Goal: Task Accomplishment & Management: Complete application form

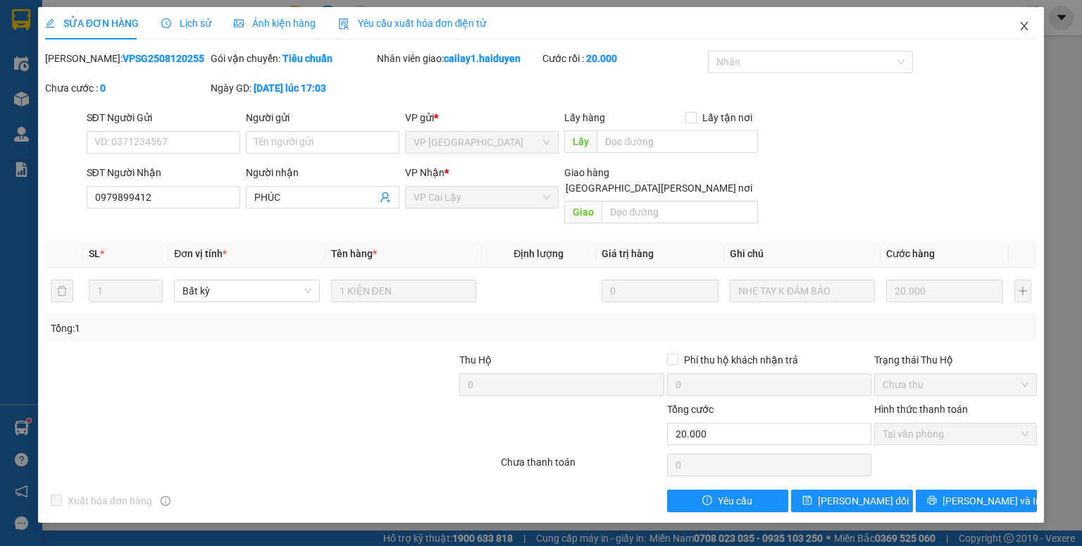
click at [662, 30] on icon "close" at bounding box center [1023, 25] width 11 height 11
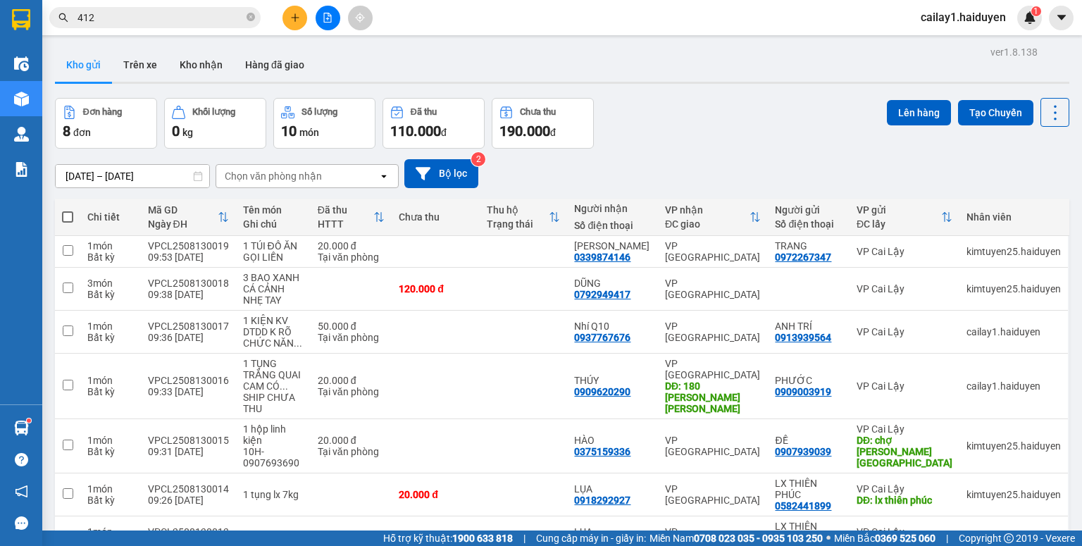
click at [156, 20] on input "412" at bounding box center [160, 17] width 166 height 15
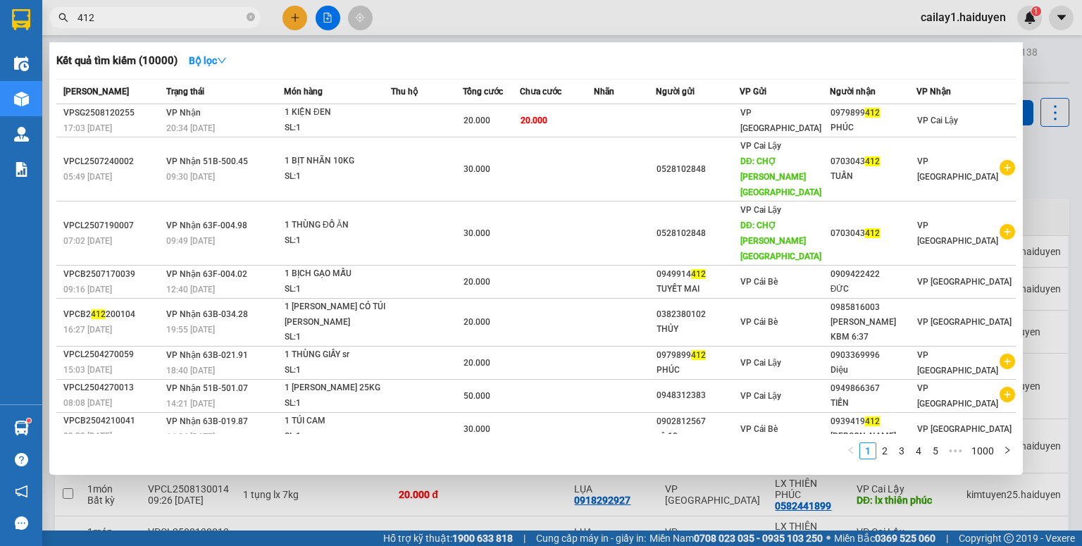
click at [156, 20] on input "412" at bounding box center [160, 17] width 166 height 15
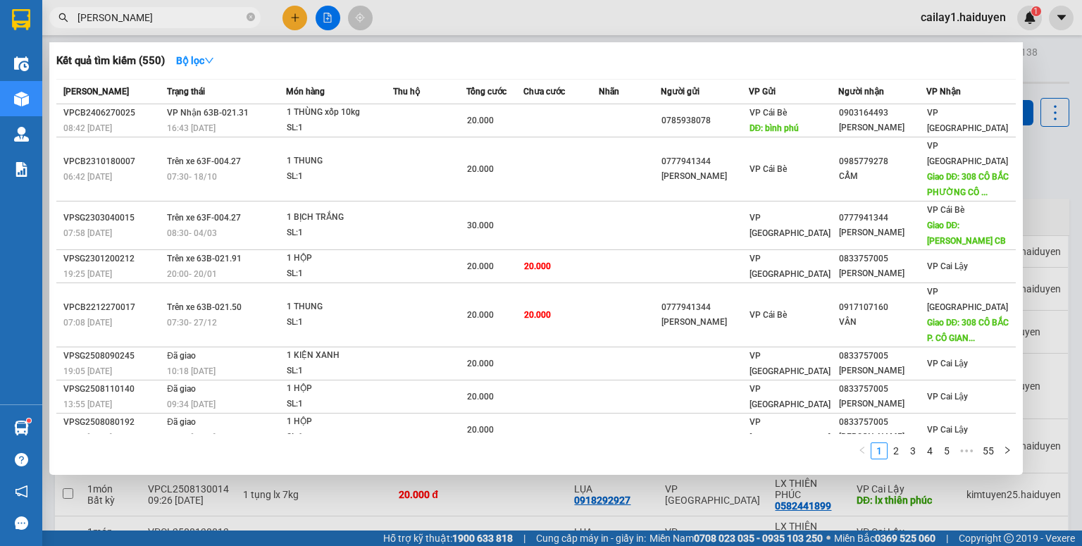
click at [169, 11] on input "hoàng long" at bounding box center [160, 17] width 166 height 15
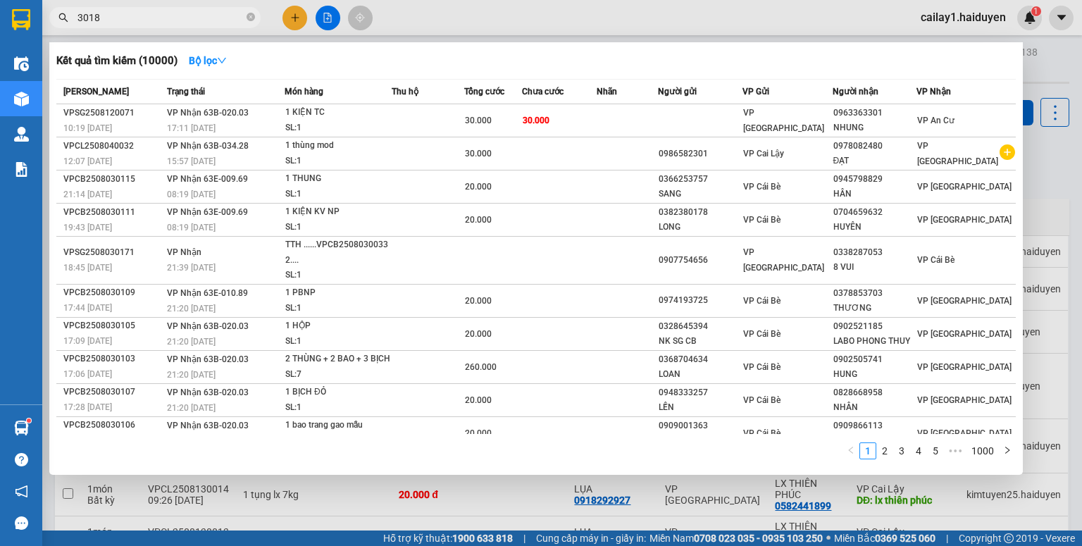
type input "30181"
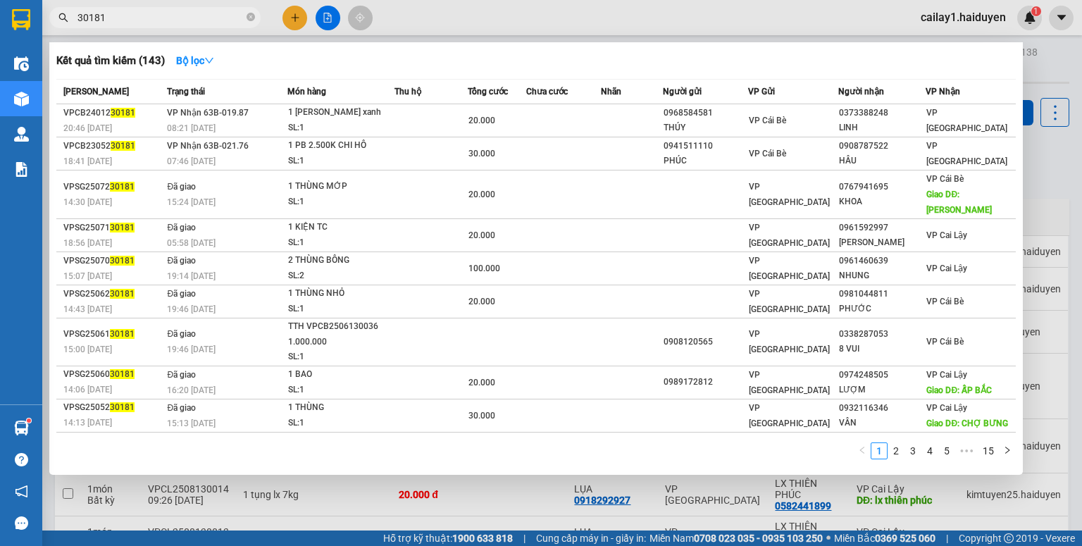
click at [173, 14] on input "30181" at bounding box center [160, 17] width 166 height 15
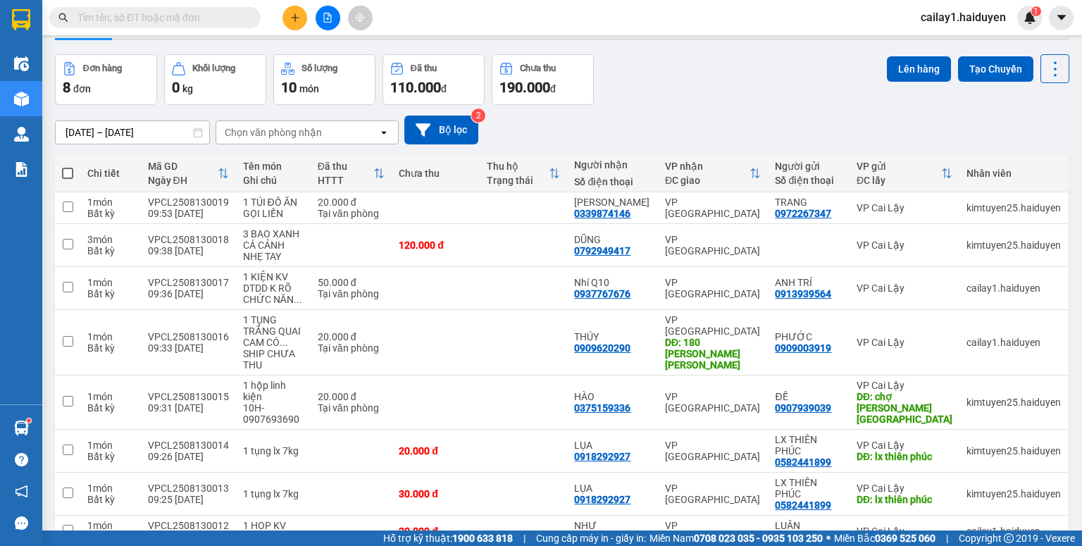
scroll to position [56, 0]
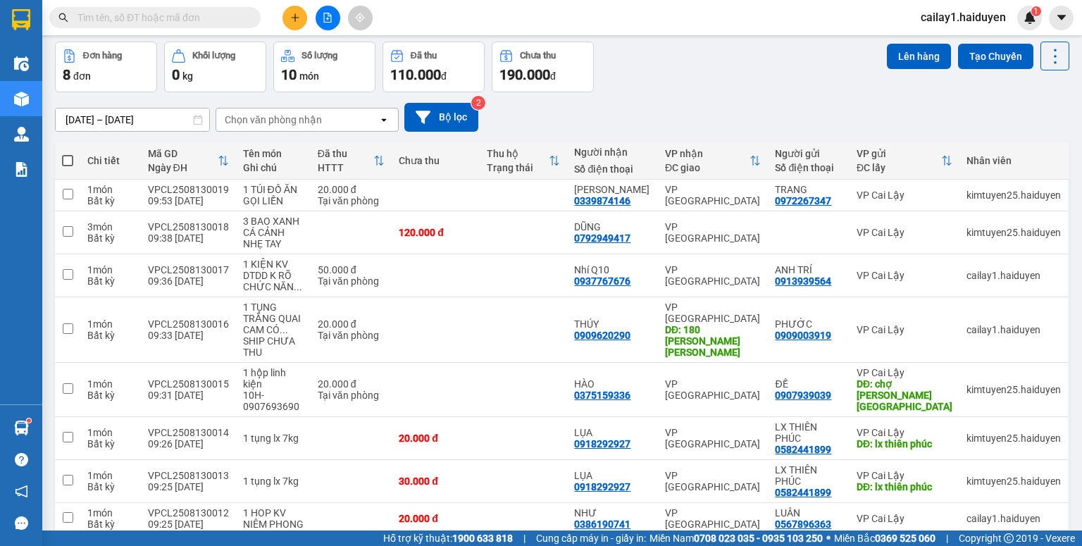
click at [129, 12] on input "text" at bounding box center [160, 17] width 166 height 15
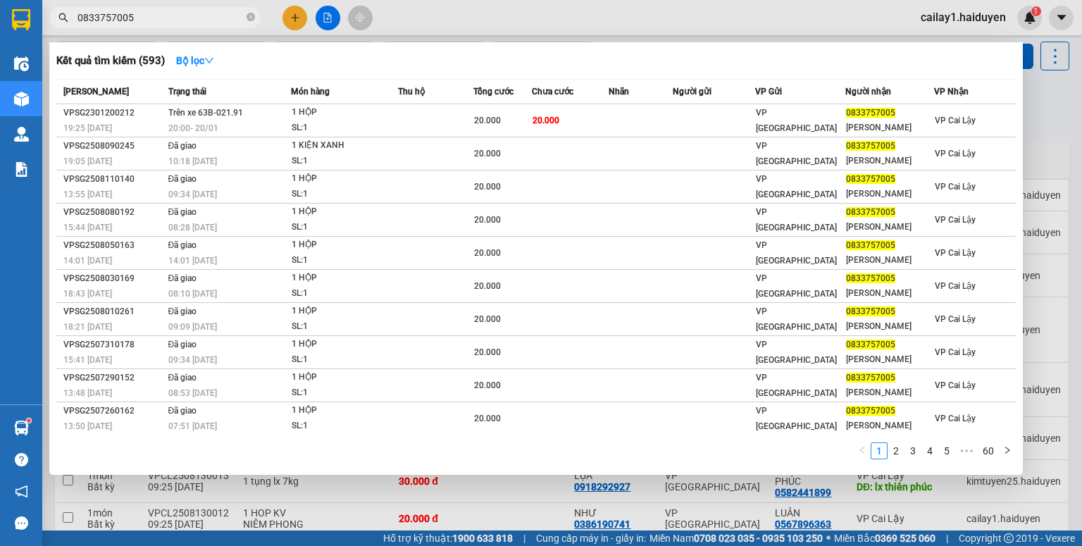
type input "0833757005"
click at [252, 20] on icon "close-circle" at bounding box center [250, 17] width 8 height 8
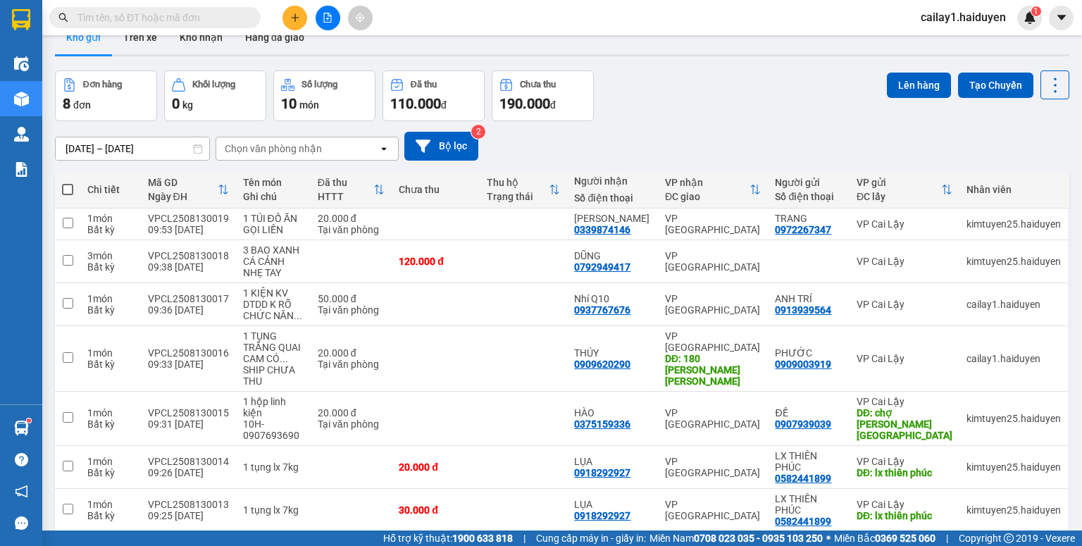
scroll to position [0, 0]
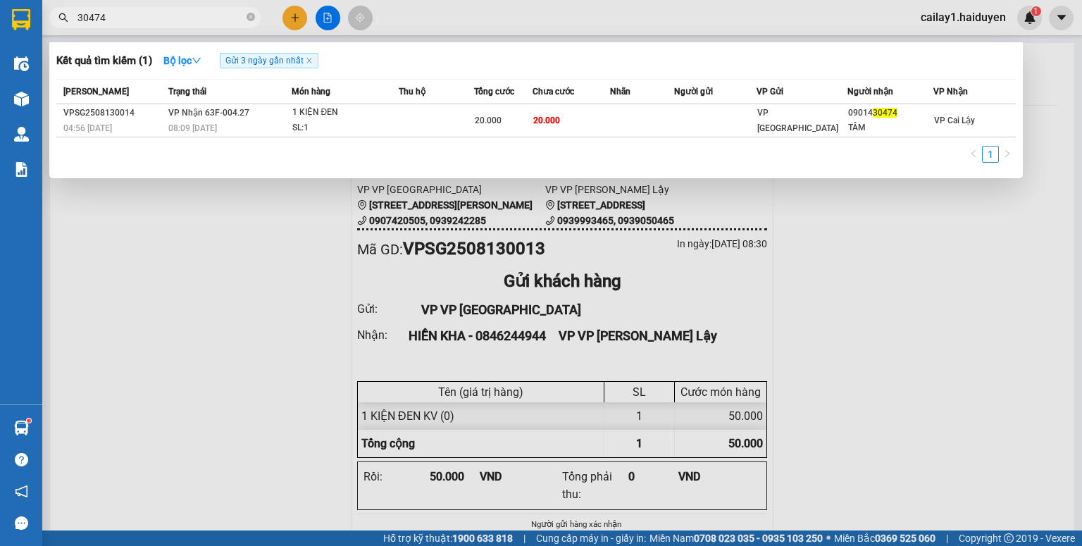
click at [123, 20] on input "30474" at bounding box center [160, 17] width 166 height 15
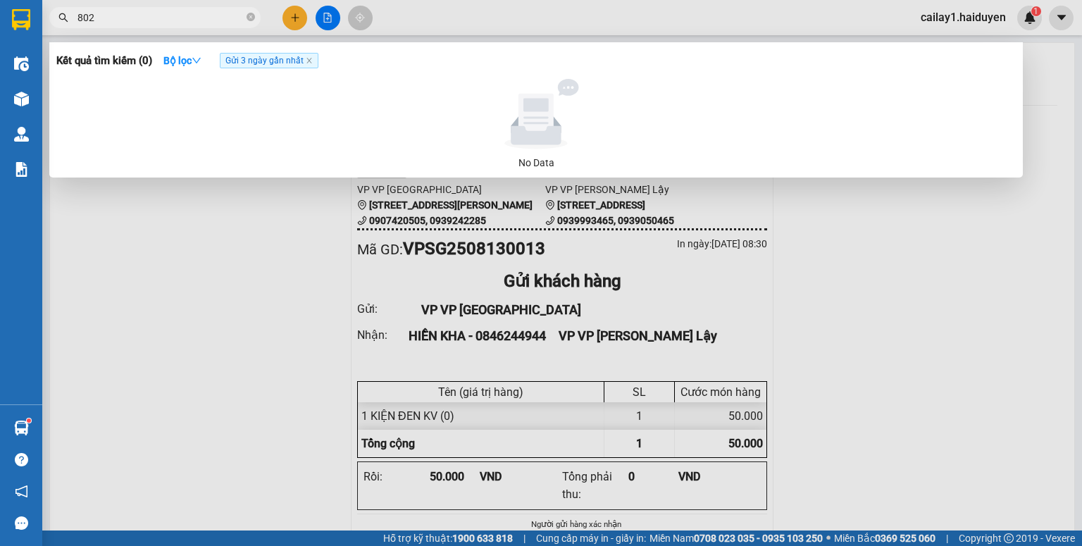
type input "802"
click at [259, 61] on span "Gửi 3 ngày gần nhất" at bounding box center [269, 60] width 99 height 15
click at [312, 63] on icon "close" at bounding box center [309, 60] width 7 height 7
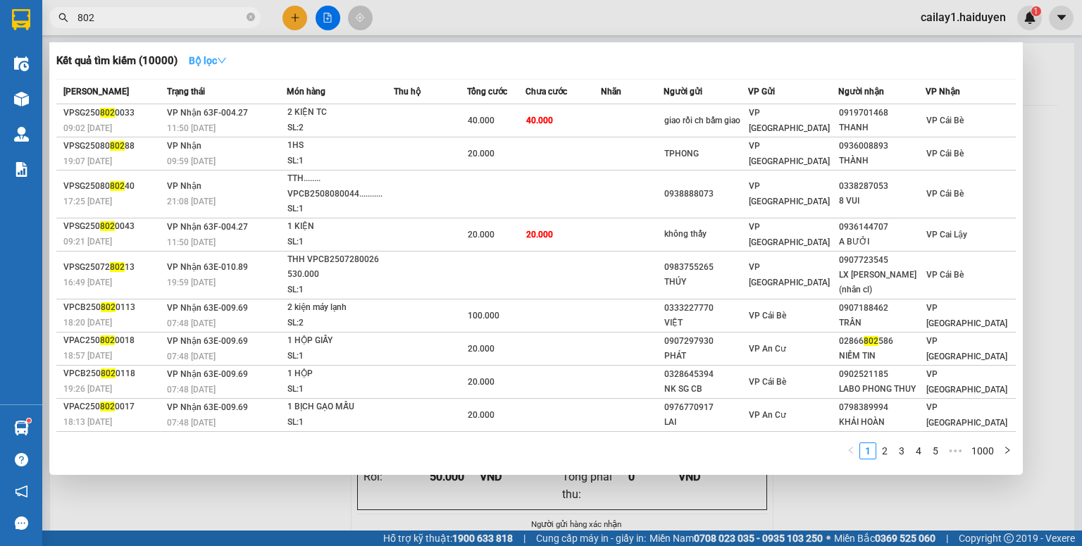
click at [232, 60] on button "Bộ lọc" at bounding box center [207, 60] width 61 height 23
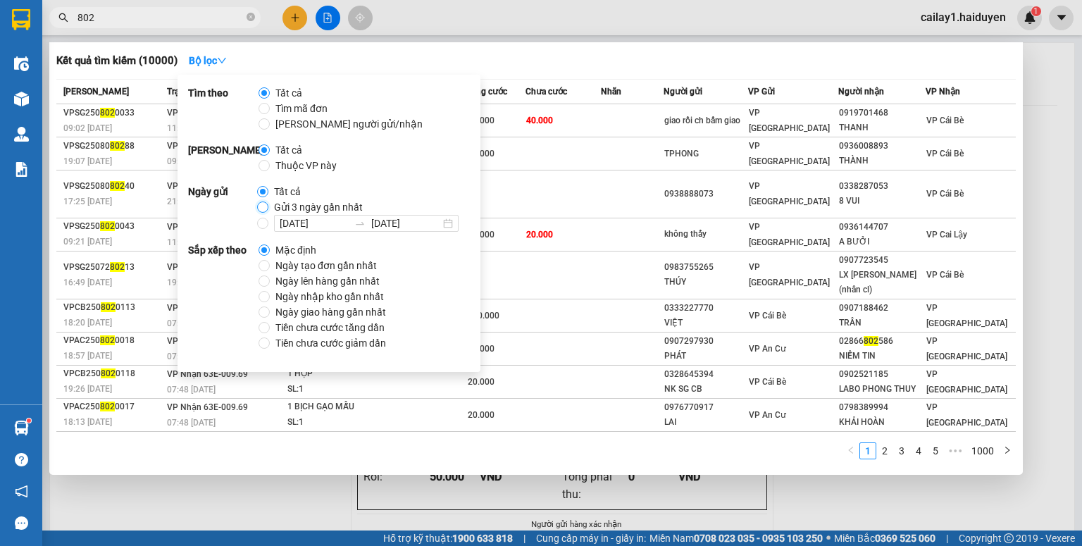
click at [268, 208] on input "Gửi 3 ngày gần nhất" at bounding box center [262, 206] width 11 height 11
radio input "true"
radio input "false"
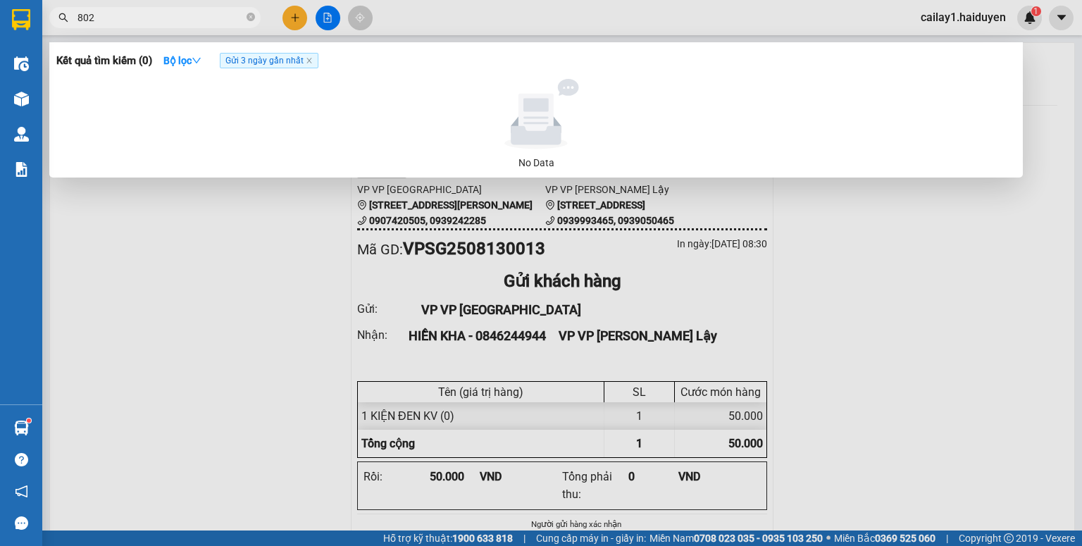
click at [174, 25] on input "802" at bounding box center [160, 17] width 166 height 15
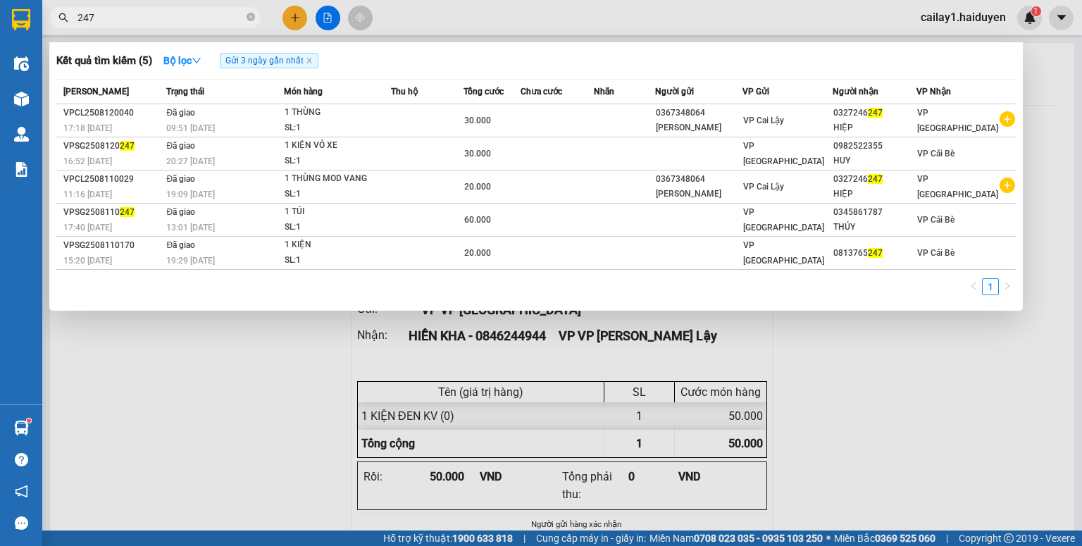
click at [200, 18] on input "247" at bounding box center [160, 17] width 166 height 15
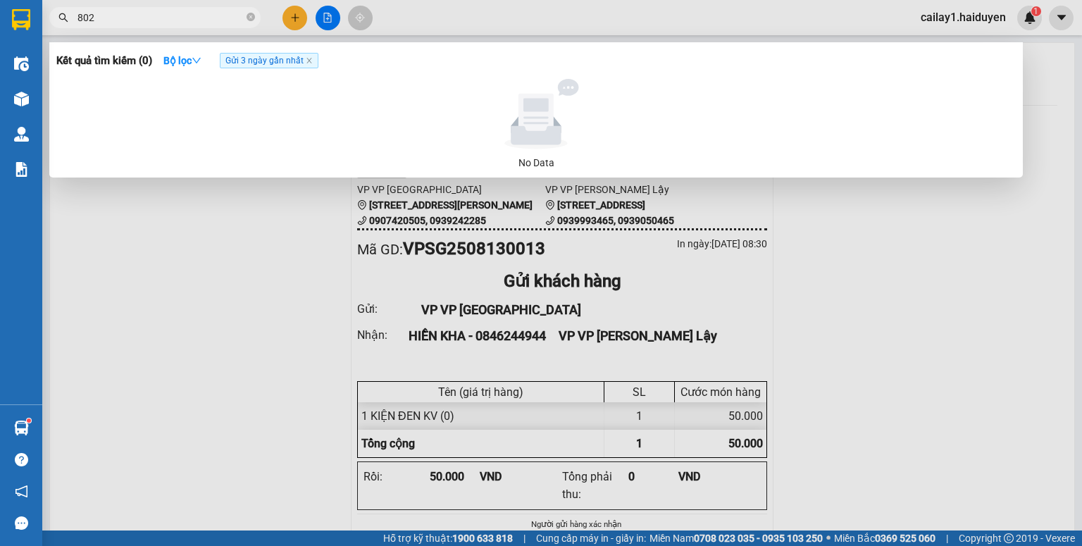
click at [193, 15] on input "802" at bounding box center [160, 17] width 166 height 15
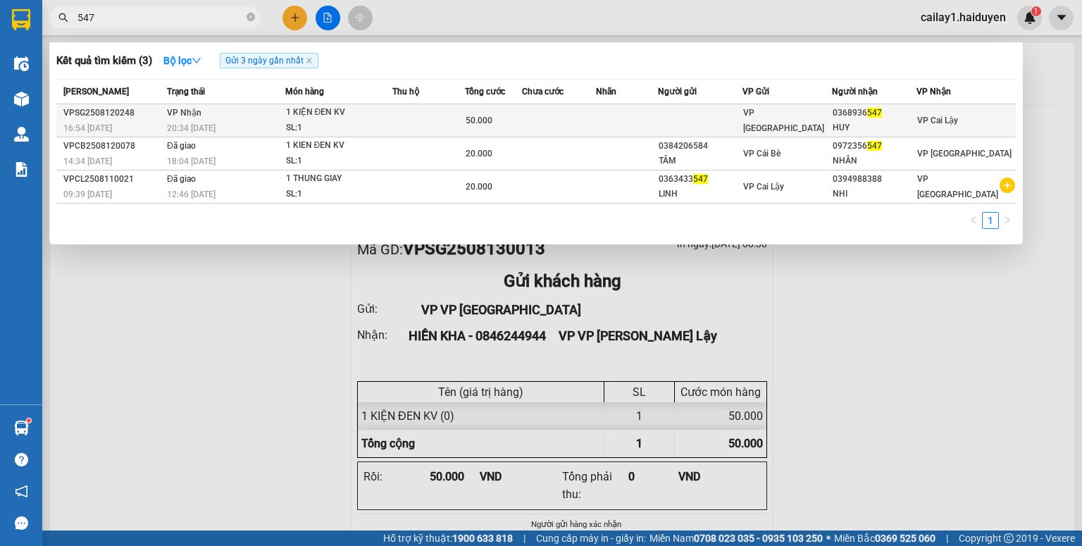
type input "547"
click at [742, 120] on td at bounding box center [700, 120] width 84 height 33
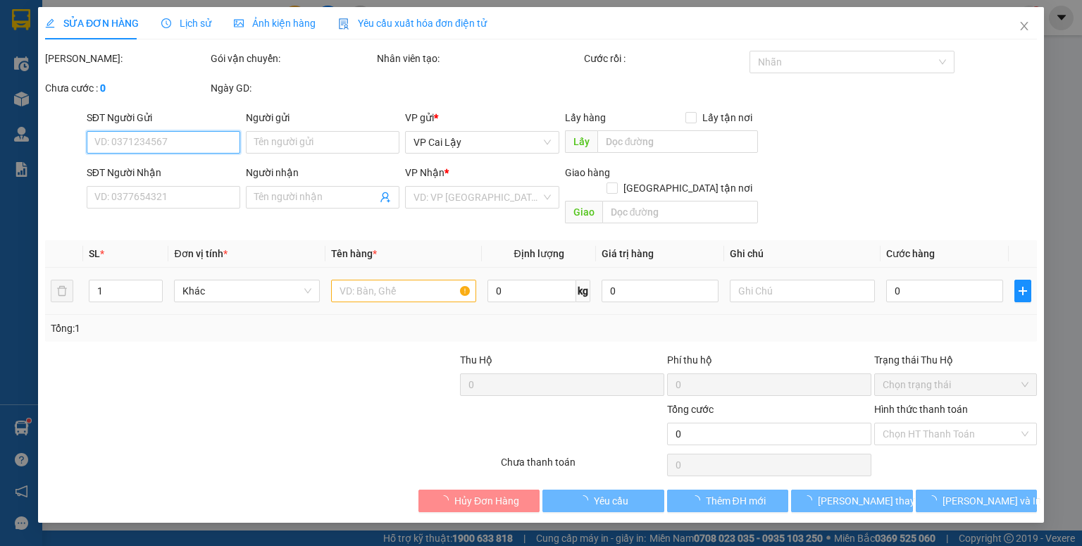
type input "0368936547"
type input "HUY"
type input "50.000"
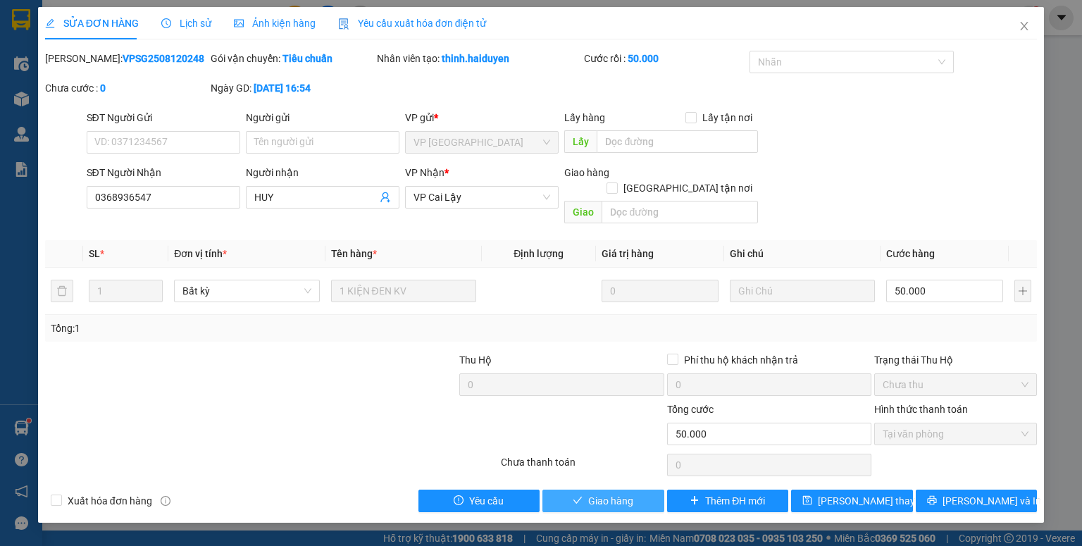
click at [603, 493] on span "Giao hàng" at bounding box center [610, 500] width 45 height 15
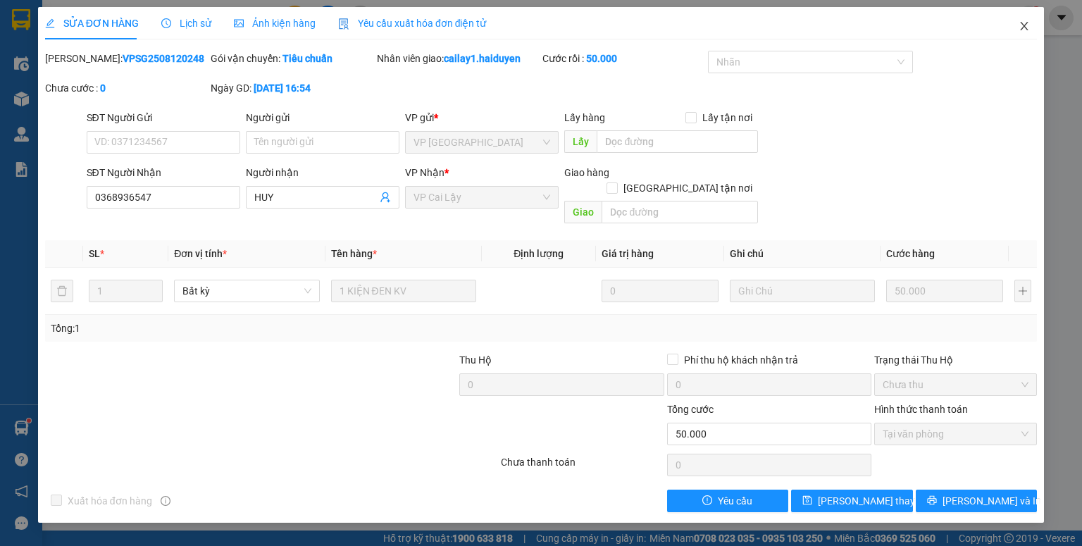
click at [1022, 32] on icon "close" at bounding box center [1023, 25] width 11 height 11
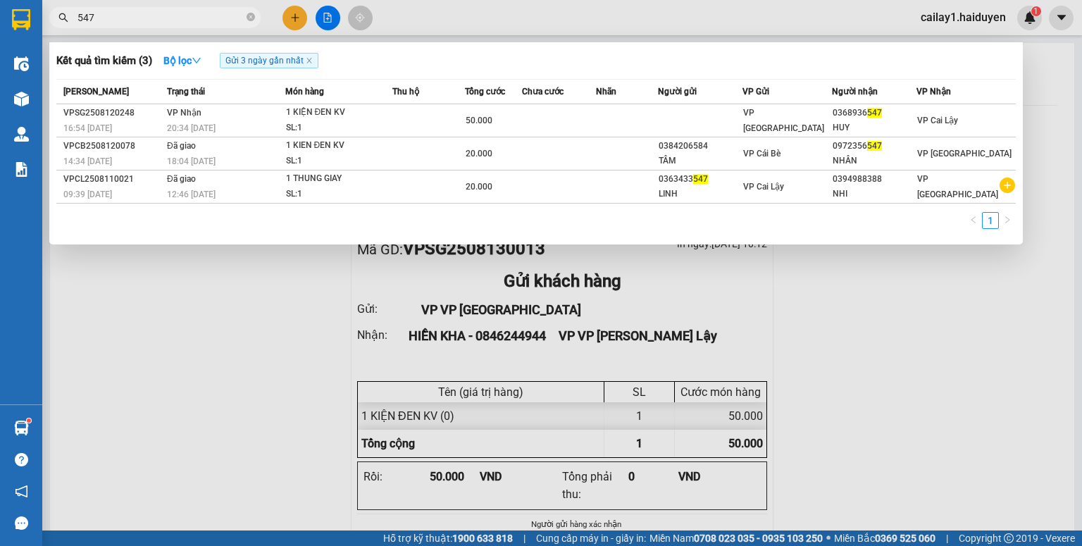
click at [190, 16] on input "547" at bounding box center [160, 17] width 166 height 15
click at [297, 17] on div at bounding box center [541, 273] width 1082 height 546
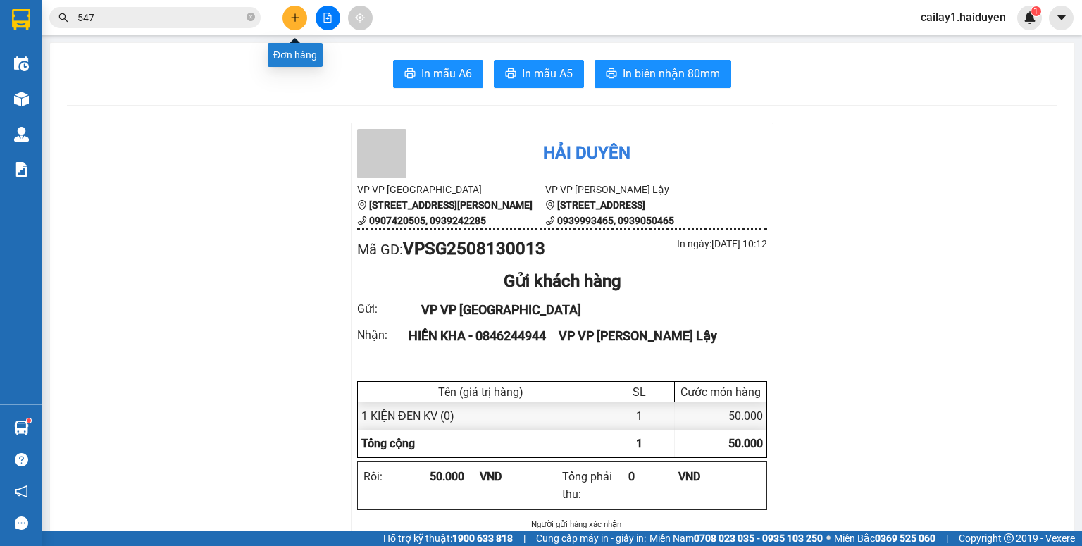
click at [296, 16] on icon "plus" at bounding box center [295, 18] width 10 height 10
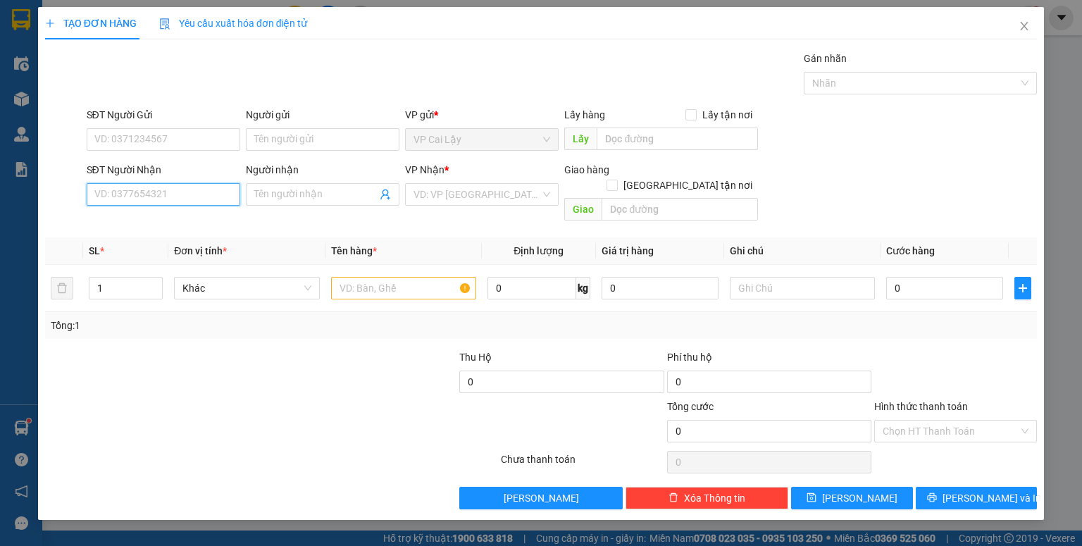
click at [218, 197] on input "SĐT Người Nhận" at bounding box center [163, 194] width 153 height 23
type input "0342386774"
click at [196, 220] on div "0342386774 - phương" at bounding box center [163, 221] width 137 height 15
type input "phương"
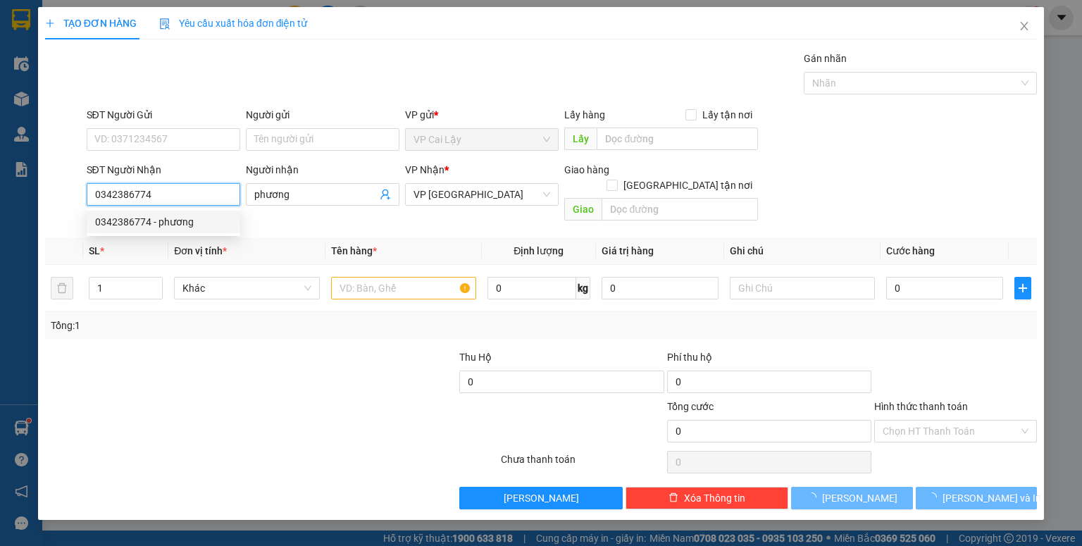
type input "30.000"
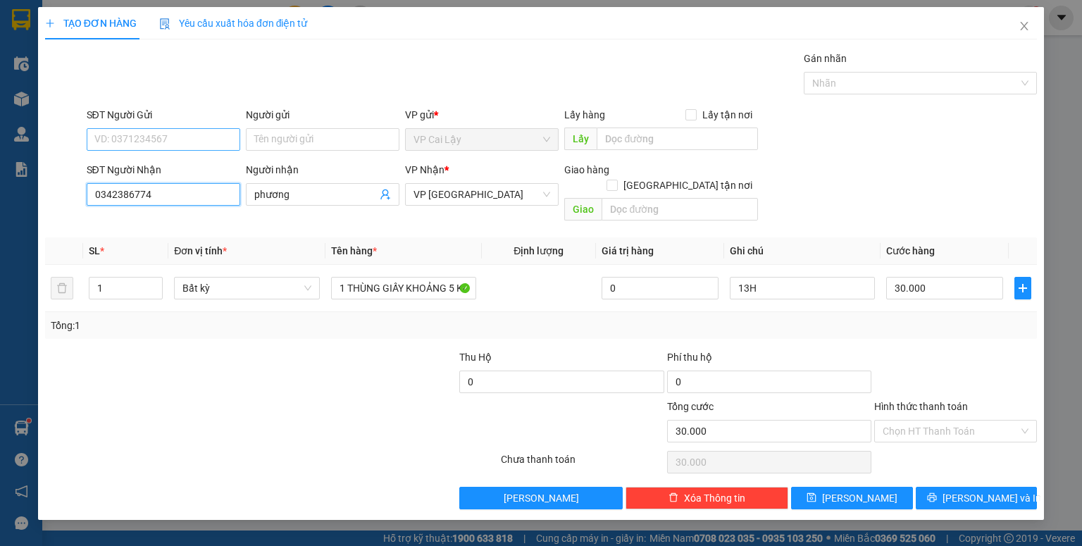
type input "0342386774"
click at [173, 135] on input "SĐT Người Gửi" at bounding box center [163, 139] width 153 height 23
type input "0368217701"
click at [151, 170] on div "0368217701" at bounding box center [163, 166] width 137 height 15
type input "CHỢ THUỘC NHIÊU"
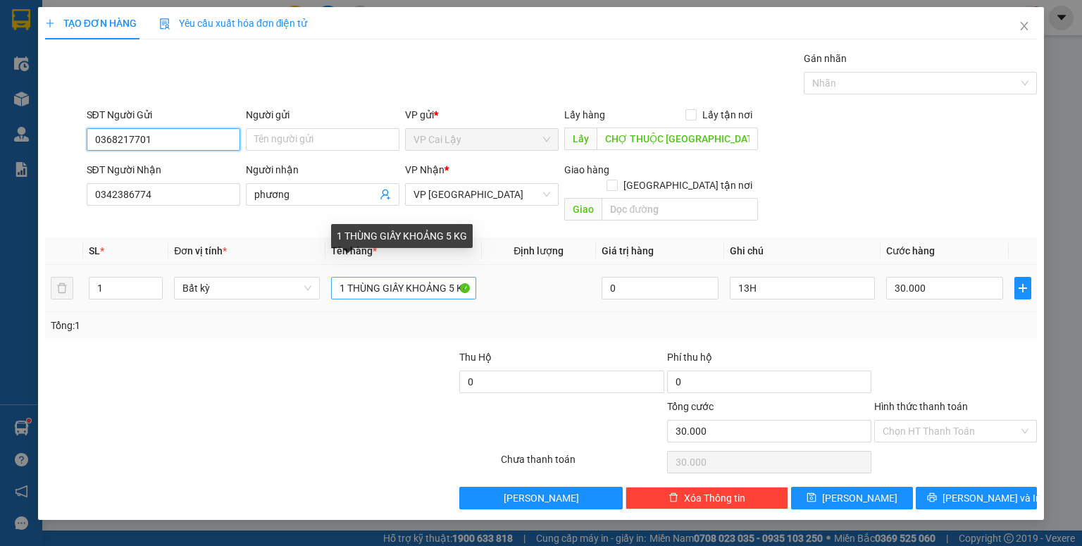
type input "0368217701"
click at [432, 277] on input "1 THÙNG GIẤY KHOẢNG 5 KG" at bounding box center [403, 288] width 145 height 23
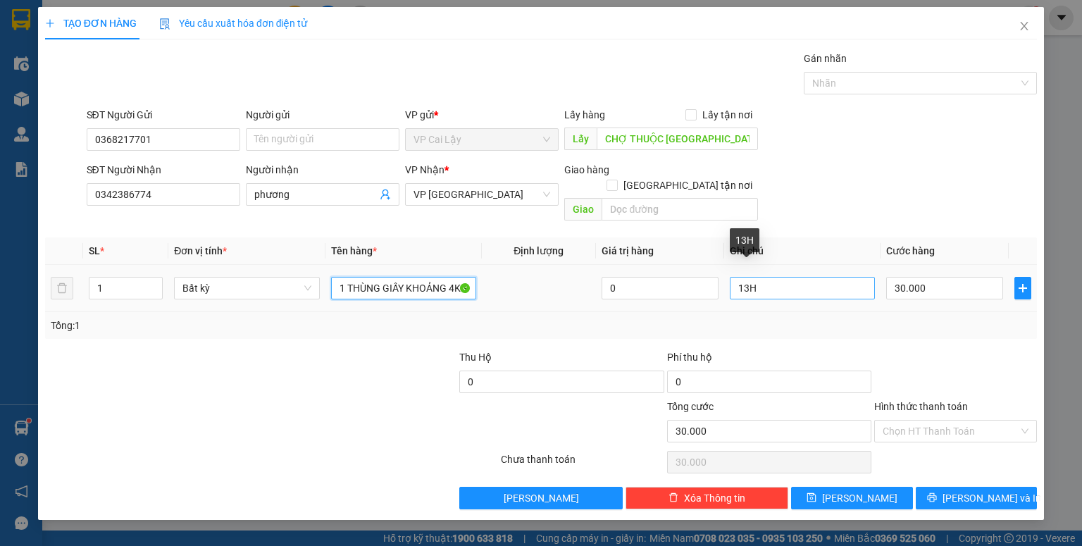
type input "1 THÙNG GIẤY KHOẢNG 4KG"
click at [760, 277] on input "13H" at bounding box center [801, 288] width 145 height 23
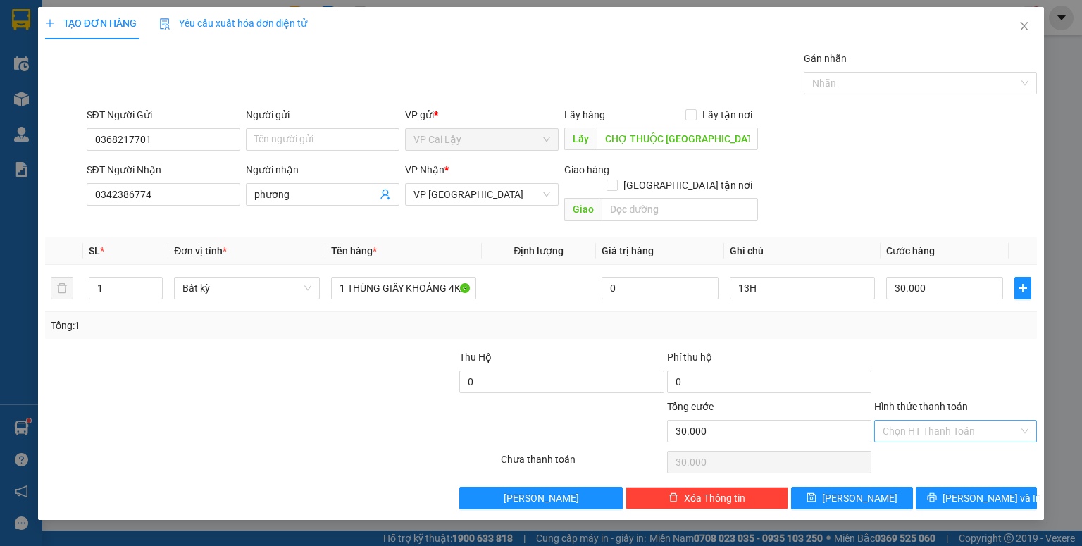
click at [958, 420] on input "Hình thức thanh toán" at bounding box center [950, 430] width 136 height 21
click at [941, 440] on div "Tại văn phòng" at bounding box center [955, 441] width 146 height 15
type input "0"
click at [865, 490] on span "Lưu" at bounding box center [859, 497] width 75 height 15
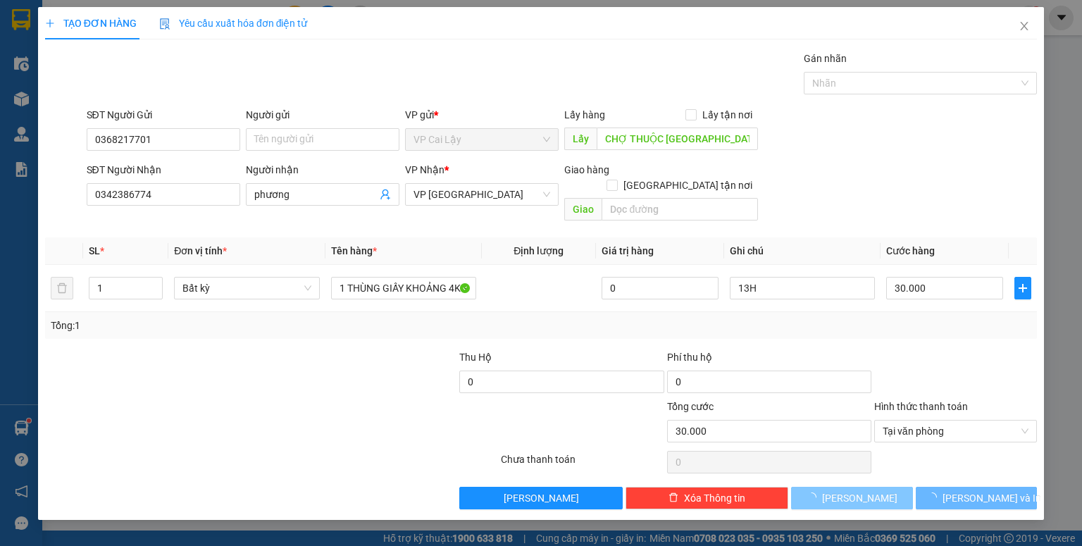
type input "0"
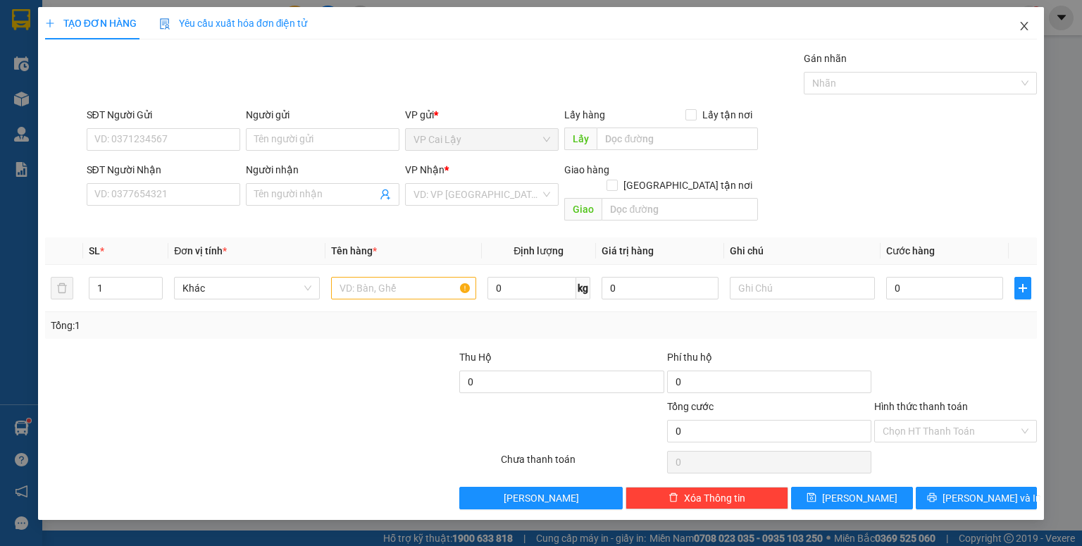
click at [1022, 27] on icon "close" at bounding box center [1023, 25] width 11 height 11
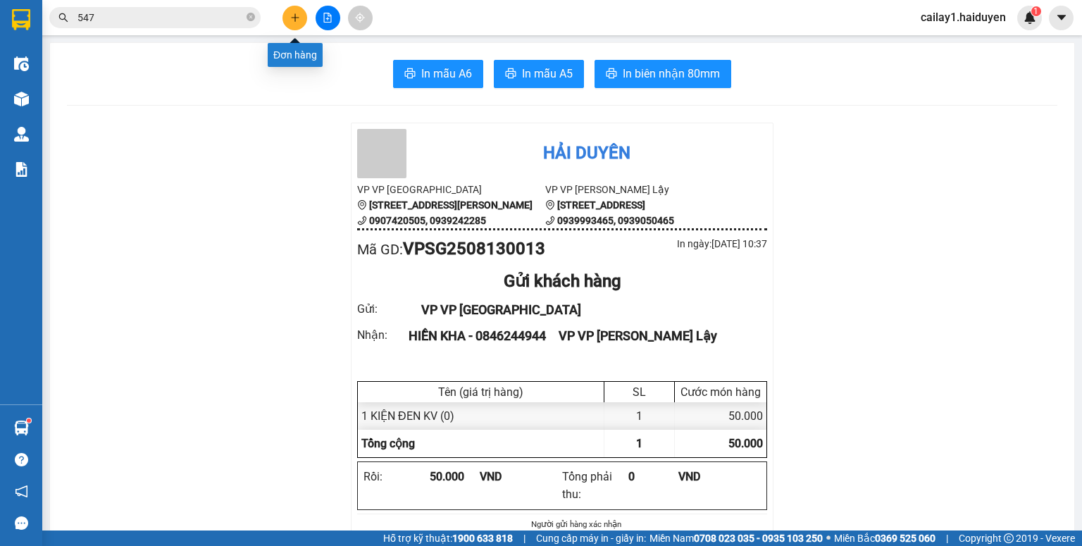
click at [303, 14] on button at bounding box center [294, 18] width 25 height 25
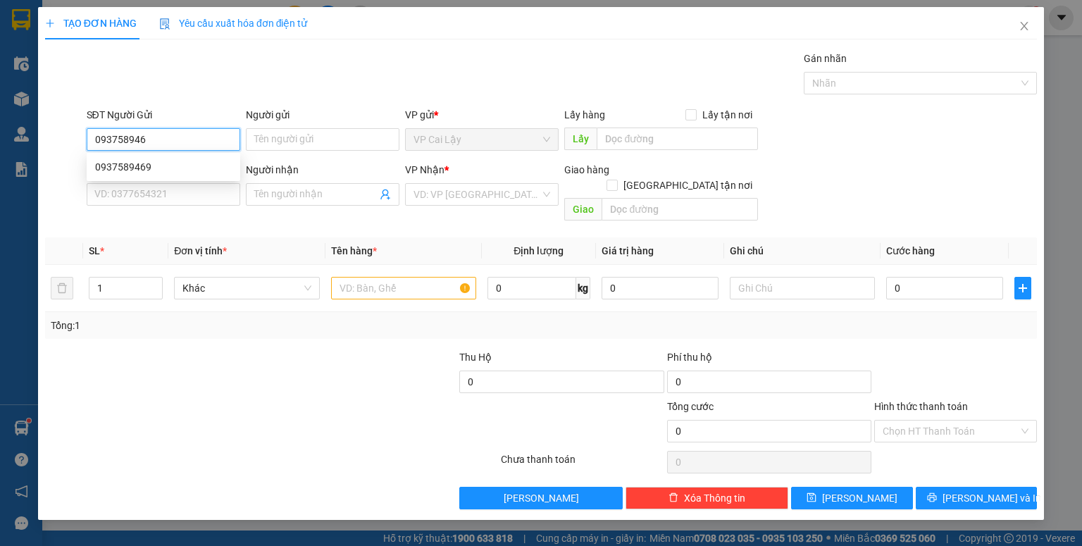
type input "0937589469"
click at [151, 163] on div "0937589469" at bounding box center [163, 166] width 137 height 15
type input "cầu MỸ QUÝ"
type input "0777264006"
type input "Thoảng"
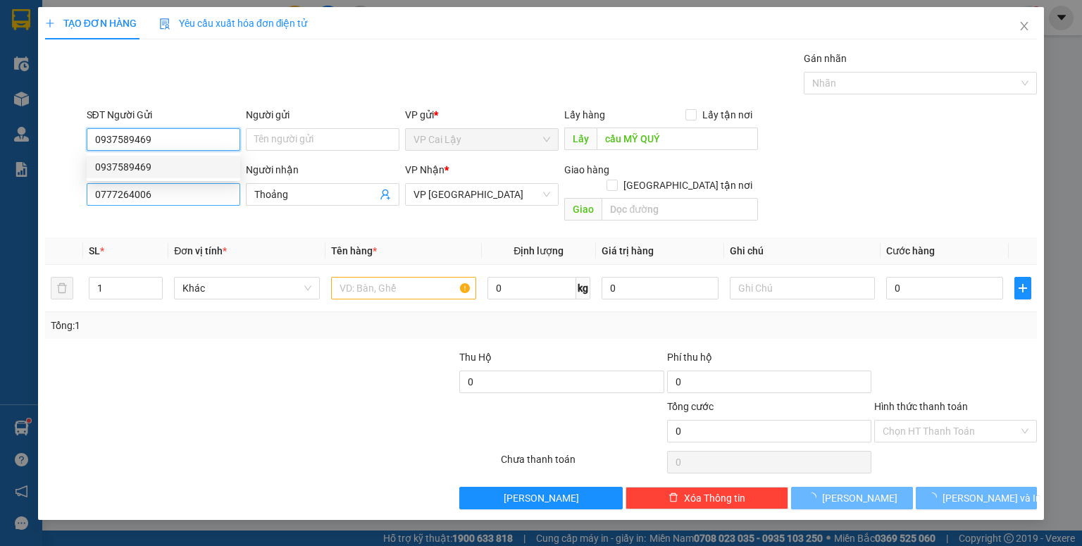
type input "30.000"
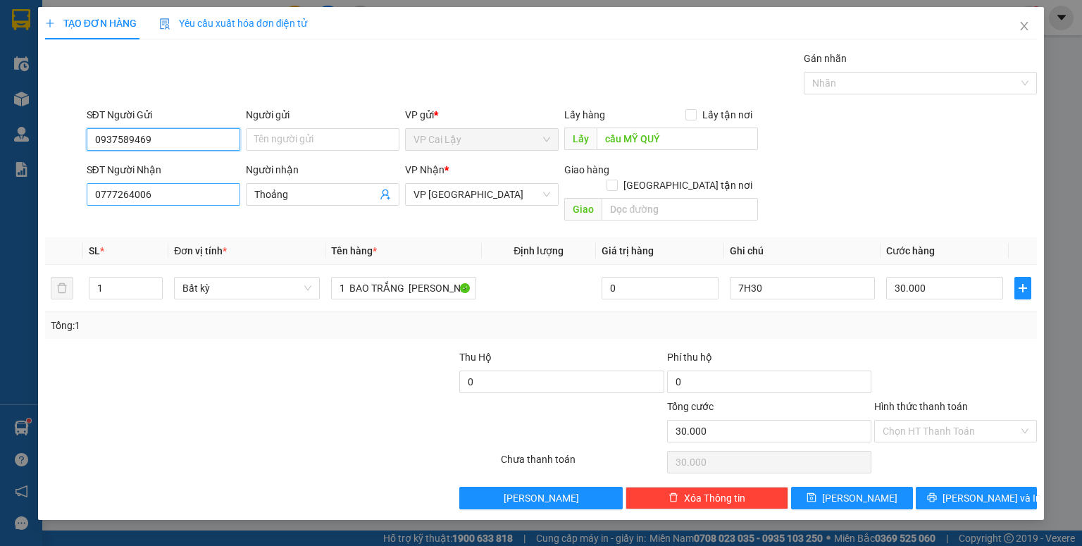
type input "0937589469"
click at [167, 194] on input "0777264006" at bounding box center [163, 194] width 153 height 23
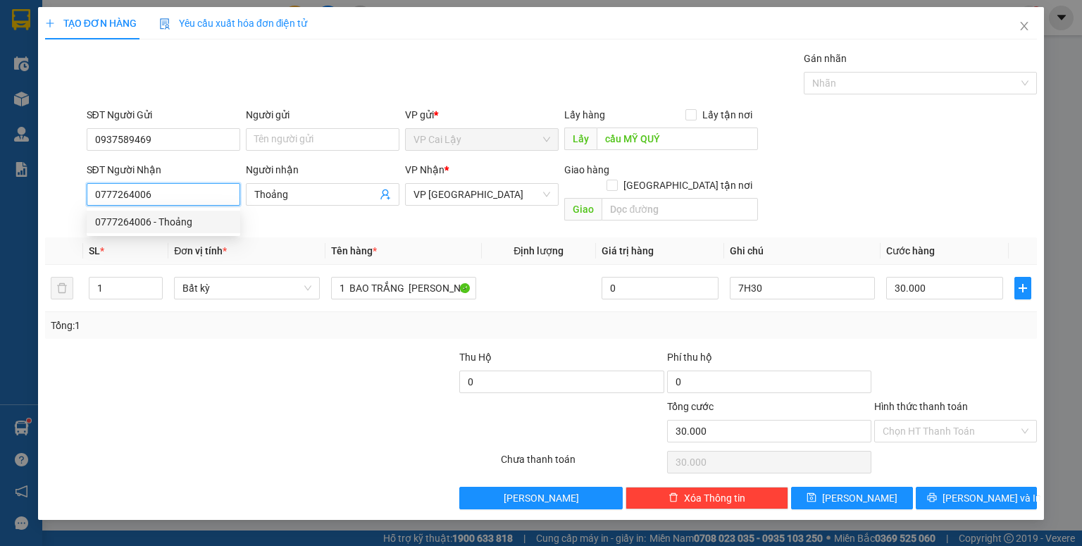
click at [186, 223] on div "0777264006 - Thoảng" at bounding box center [163, 221] width 137 height 15
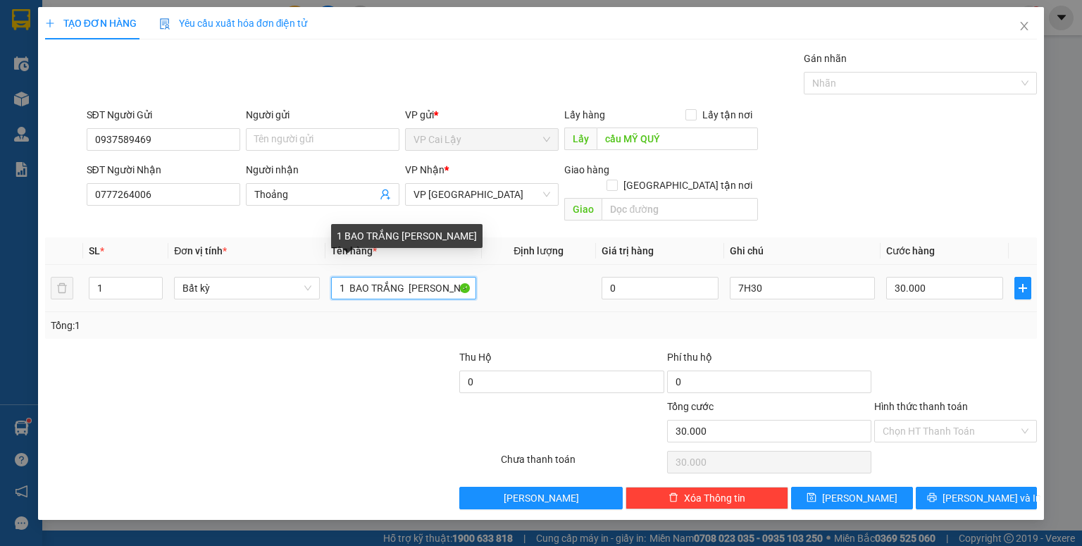
drag, startPoint x: 454, startPoint y: 272, endPoint x: 350, endPoint y: 280, distance: 104.4
click at [350, 280] on input "1 BAO TRẮNG LINH KIỆN" at bounding box center [403, 288] width 145 height 23
click at [349, 279] on input "1 BAO TRẮNG LINH KIỆN" at bounding box center [403, 288] width 145 height 23
click at [414, 277] on input "1 BAO TRẮNG LINH KIỆN" at bounding box center [403, 288] width 145 height 23
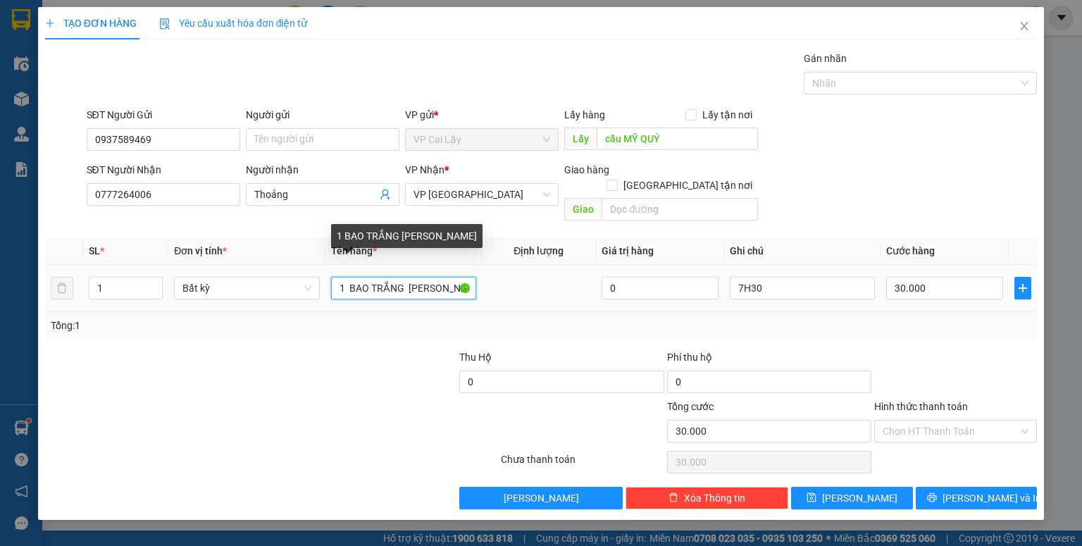
click at [414, 277] on input "1 BAO TRẮNG LINH KIỆN" at bounding box center [403, 288] width 145 height 23
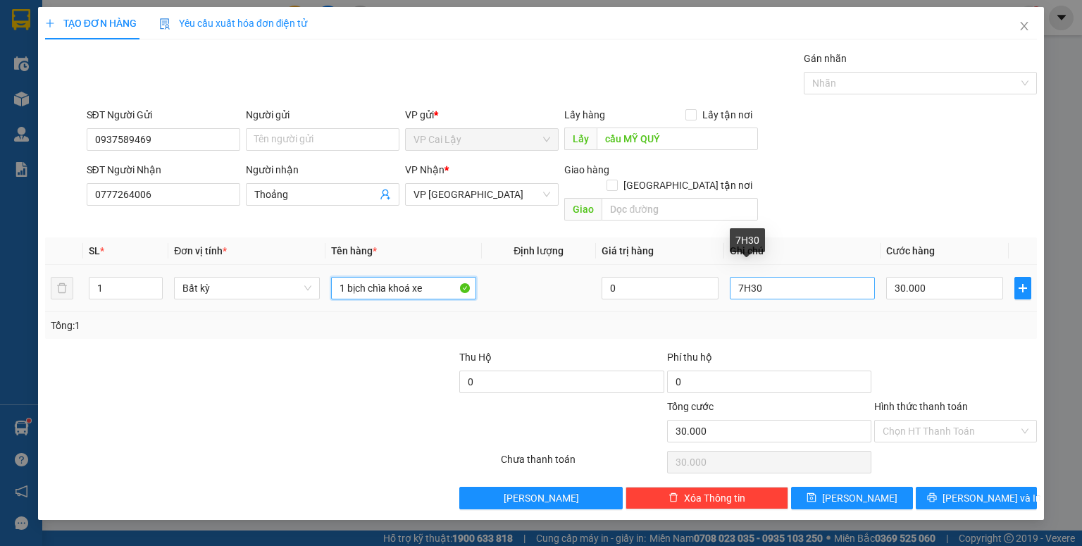
type input "1 bịch chìa khoá xe"
click at [811, 277] on input "7H30" at bounding box center [801, 288] width 145 height 23
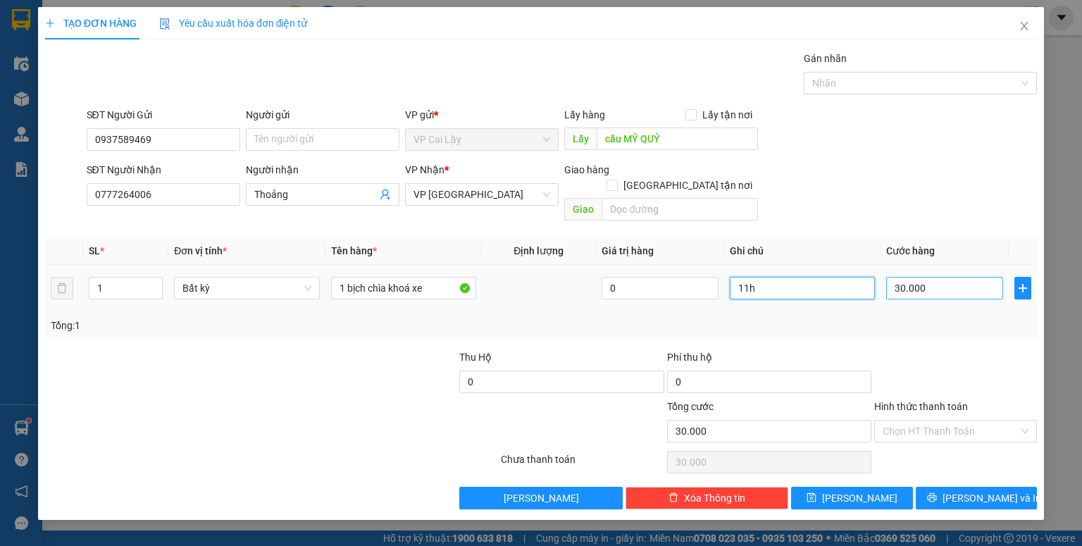
type input "11h"
click at [946, 277] on input "30.000" at bounding box center [944, 288] width 117 height 23
type input "2"
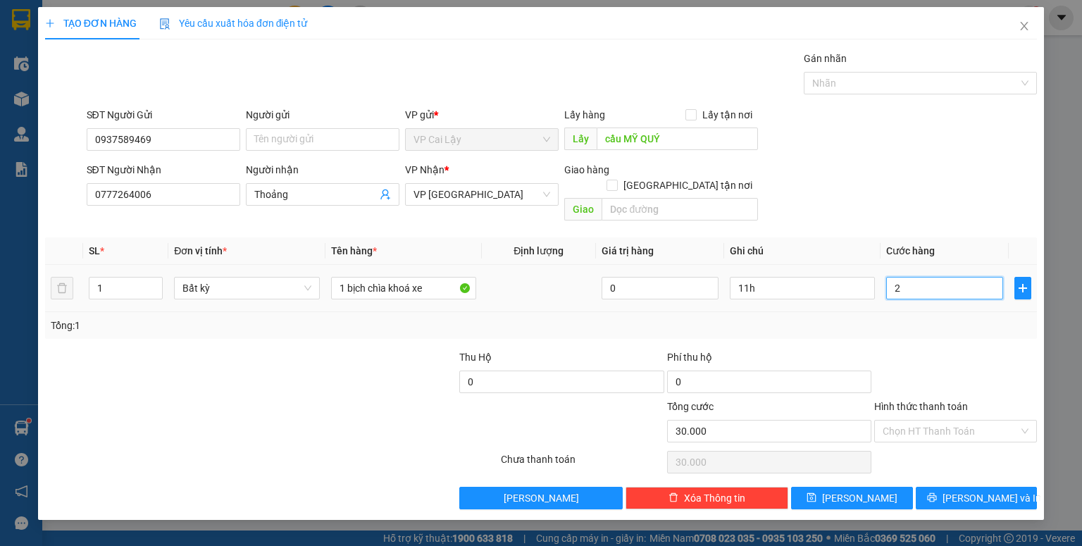
type input "2"
type input "20"
type input "20.000"
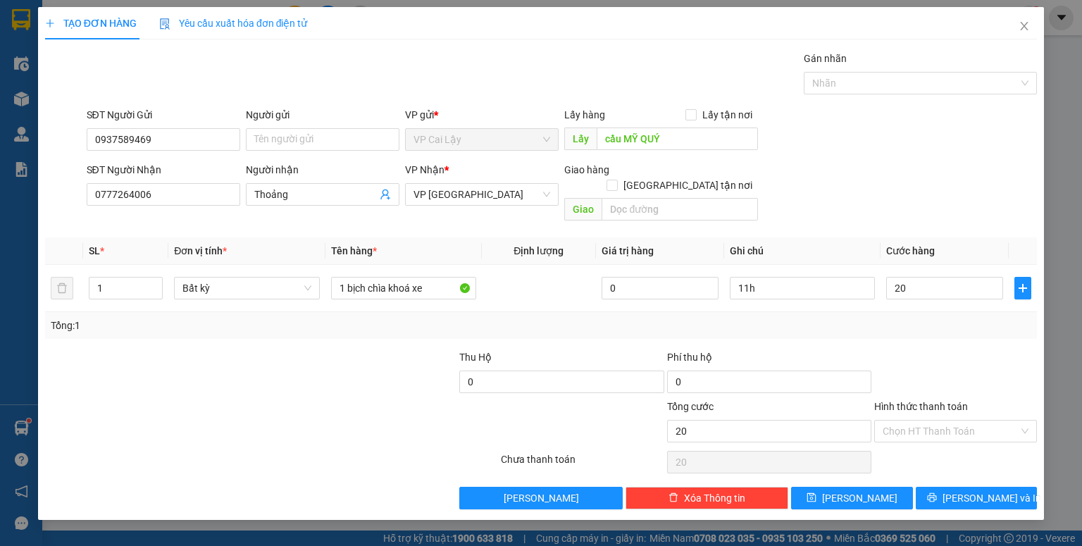
type input "20.000"
click at [960, 349] on div at bounding box center [954, 373] width 165 height 49
click at [816, 493] on icon "save" at bounding box center [811, 497] width 9 height 9
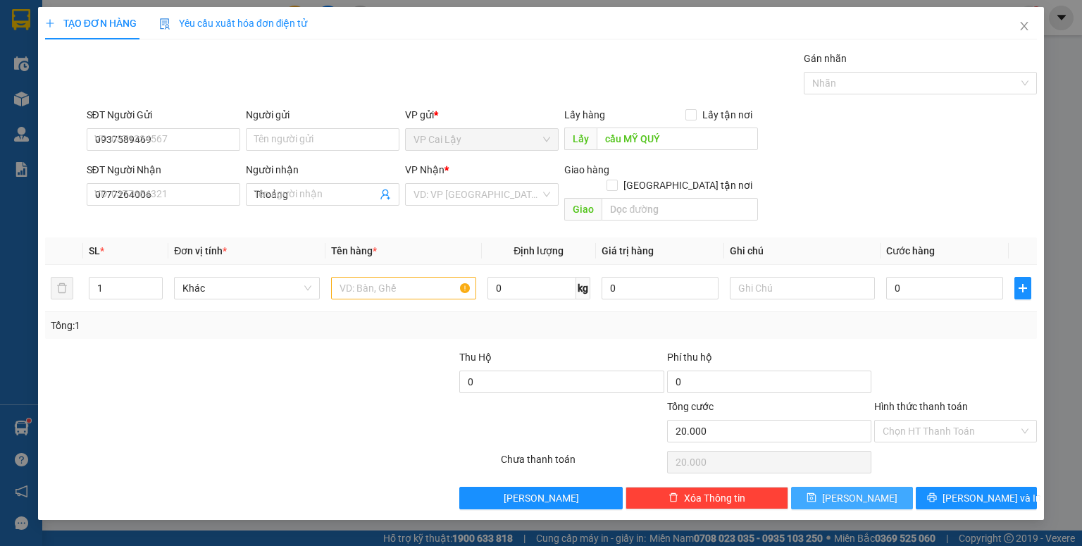
type input "0"
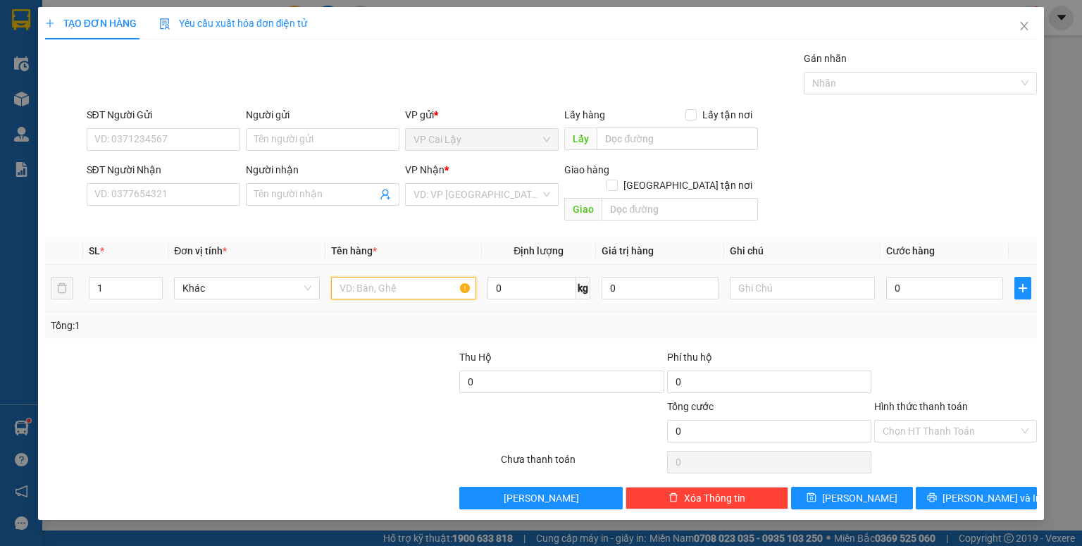
click at [418, 277] on input "text" at bounding box center [403, 288] width 145 height 23
type input "1 chìa khoá"
click at [851, 490] on span "Lưu" at bounding box center [859, 497] width 75 height 15
click at [1029, 26] on span "Close" at bounding box center [1023, 26] width 39 height 39
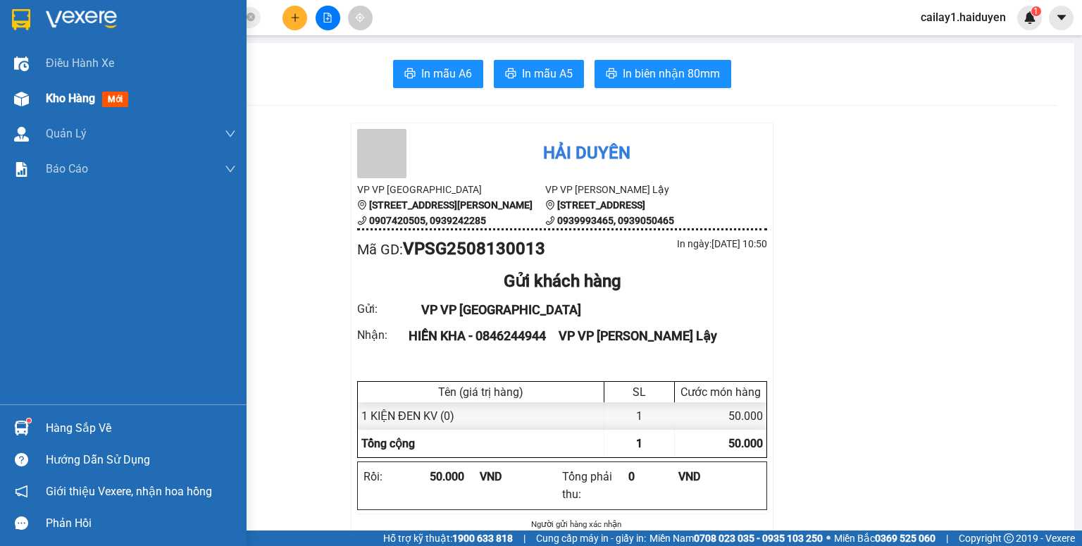
click at [74, 94] on span "Kho hàng" at bounding box center [70, 98] width 49 height 13
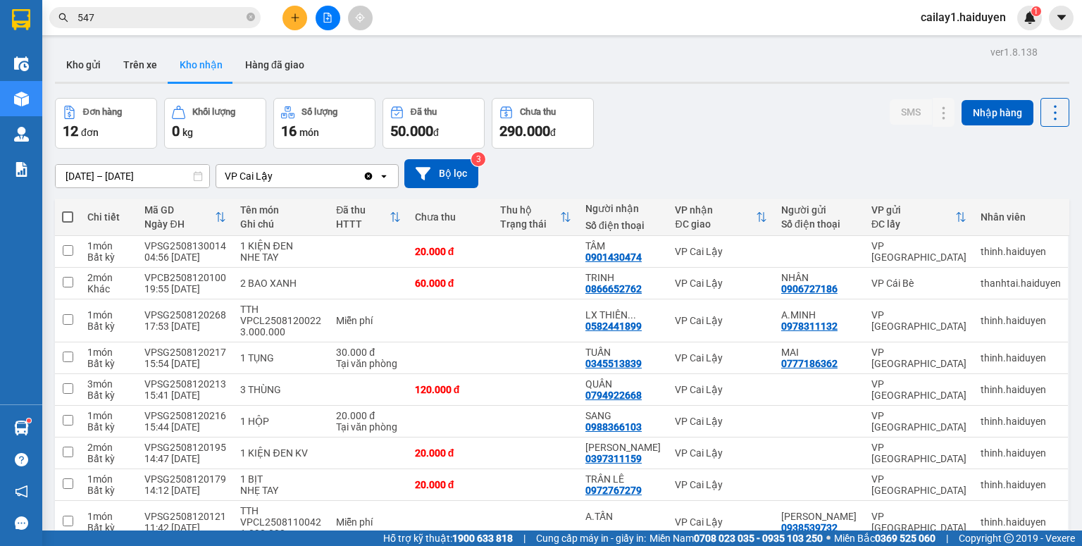
click at [196, 175] on icon at bounding box center [198, 176] width 10 height 10
click at [161, 177] on input "[DATE] – [DATE]" at bounding box center [132, 176] width 153 height 23
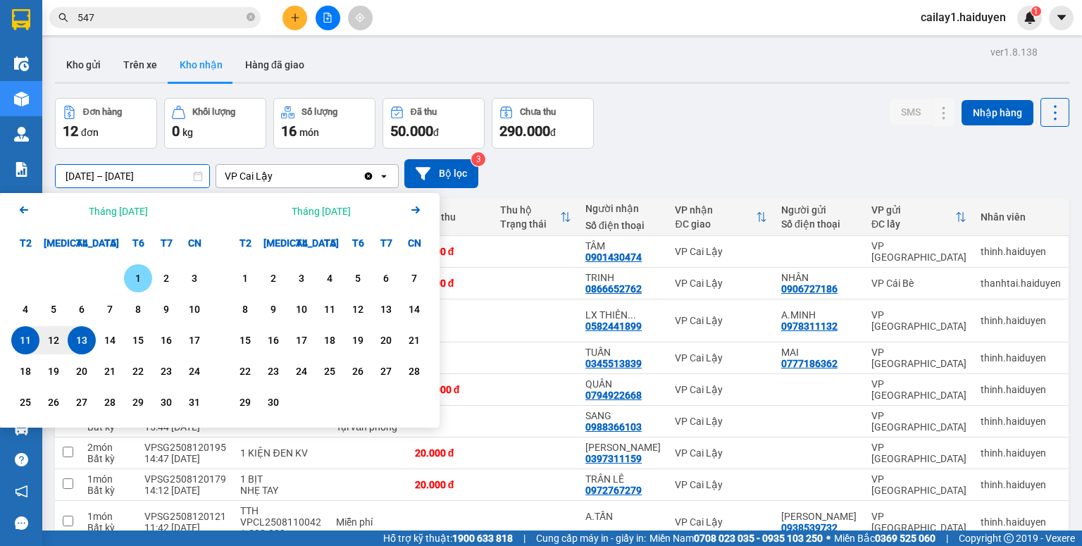
click at [137, 281] on div "1" at bounding box center [138, 278] width 20 height 17
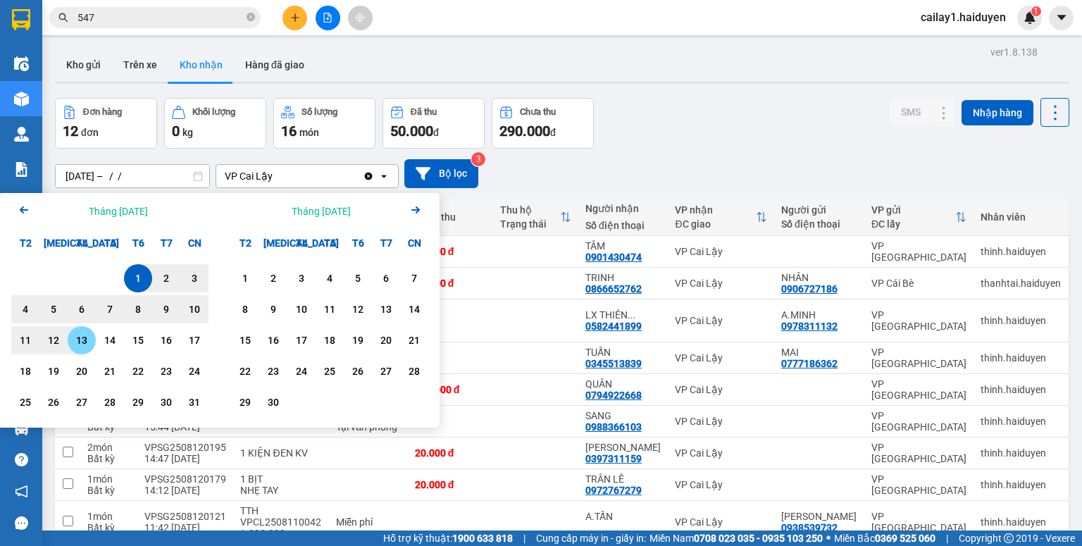
click at [83, 341] on div "13" at bounding box center [82, 340] width 20 height 17
type input "01/08/2025 – 13/08/2025"
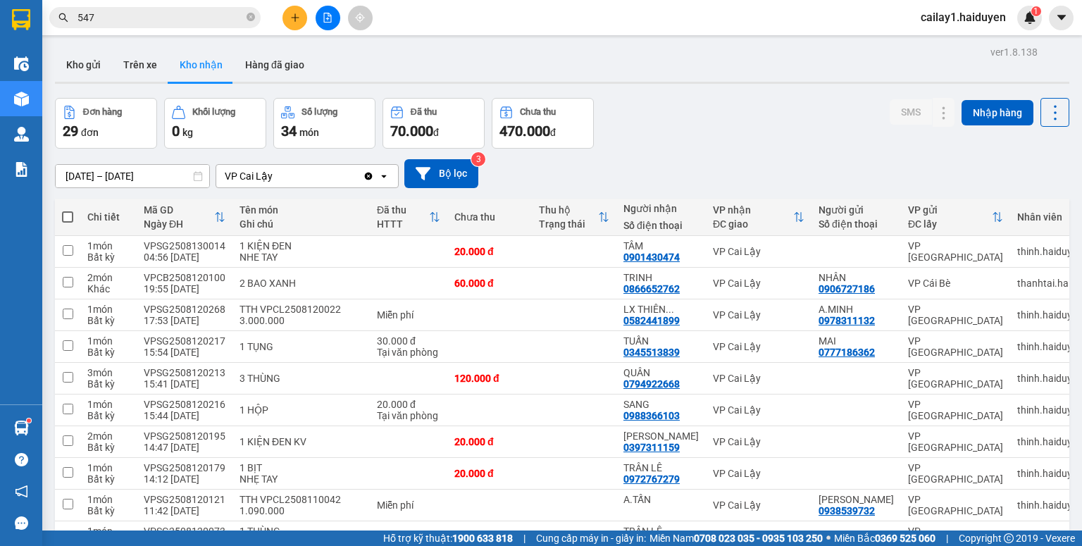
click at [161, 17] on input "547" at bounding box center [160, 17] width 166 height 15
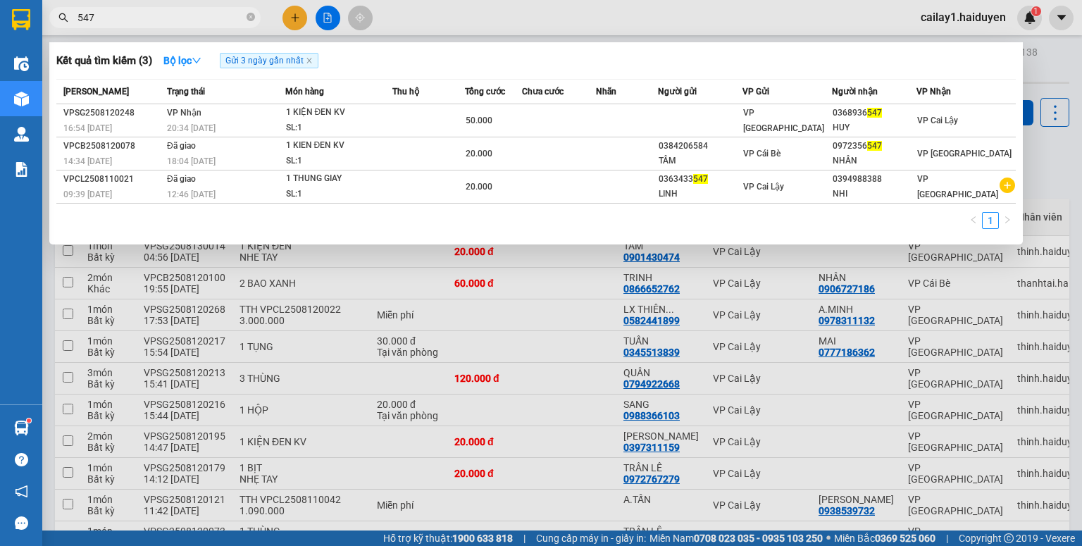
click at [161, 17] on input "547" at bounding box center [160, 17] width 166 height 15
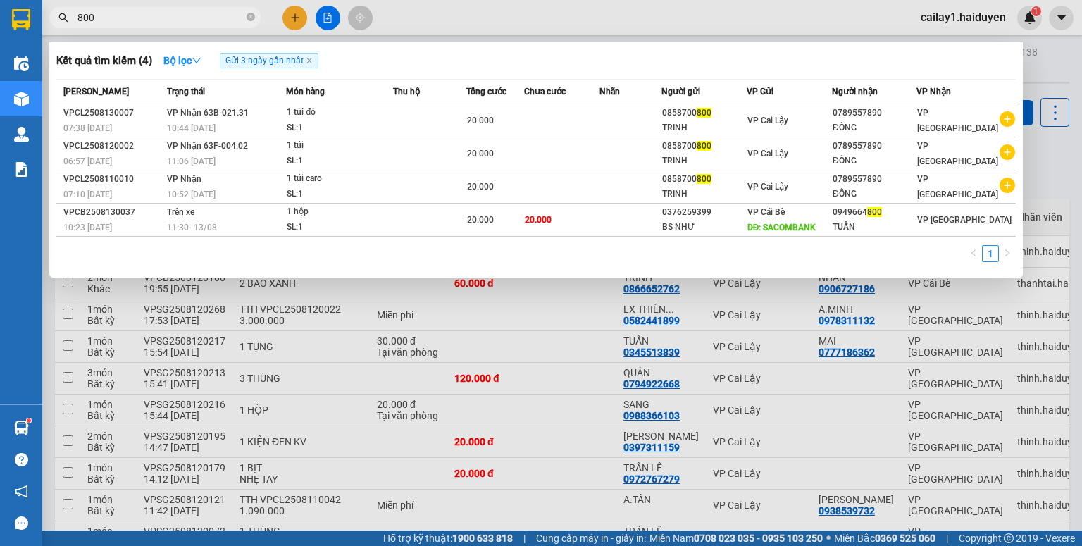
type input "800"
click at [303, 20] on div at bounding box center [541, 273] width 1082 height 546
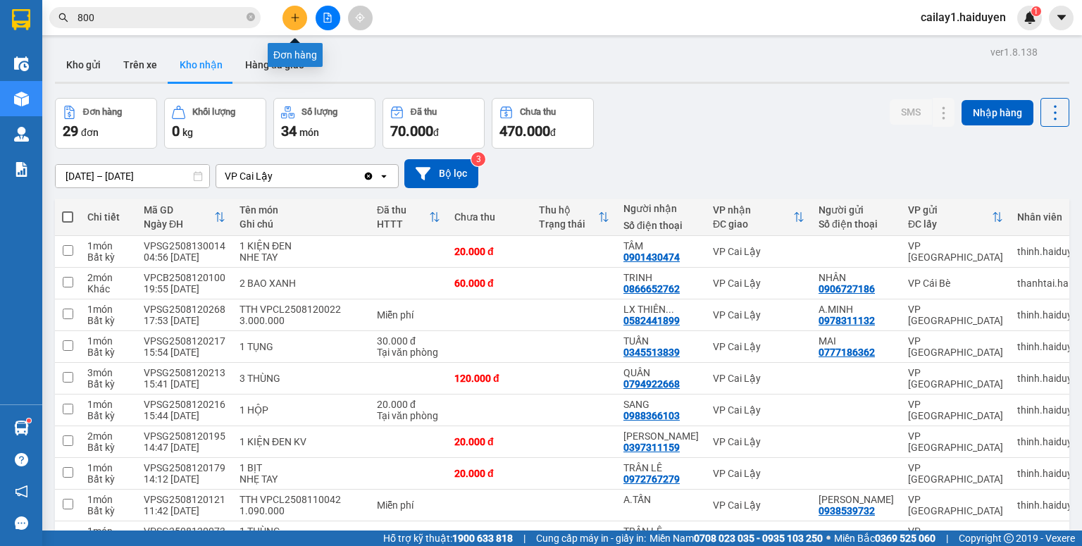
click at [292, 20] on icon "plus" at bounding box center [295, 18] width 10 height 10
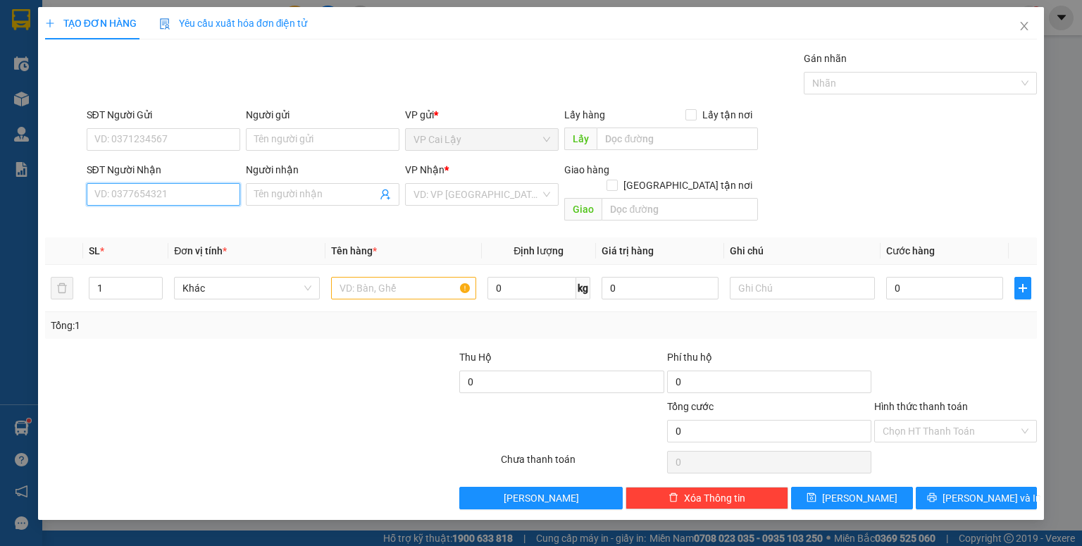
click at [160, 194] on input "SĐT Người Nhận" at bounding box center [163, 194] width 153 height 23
type input "0852797124"
click at [187, 225] on div "0852797124" at bounding box center [163, 221] width 137 height 15
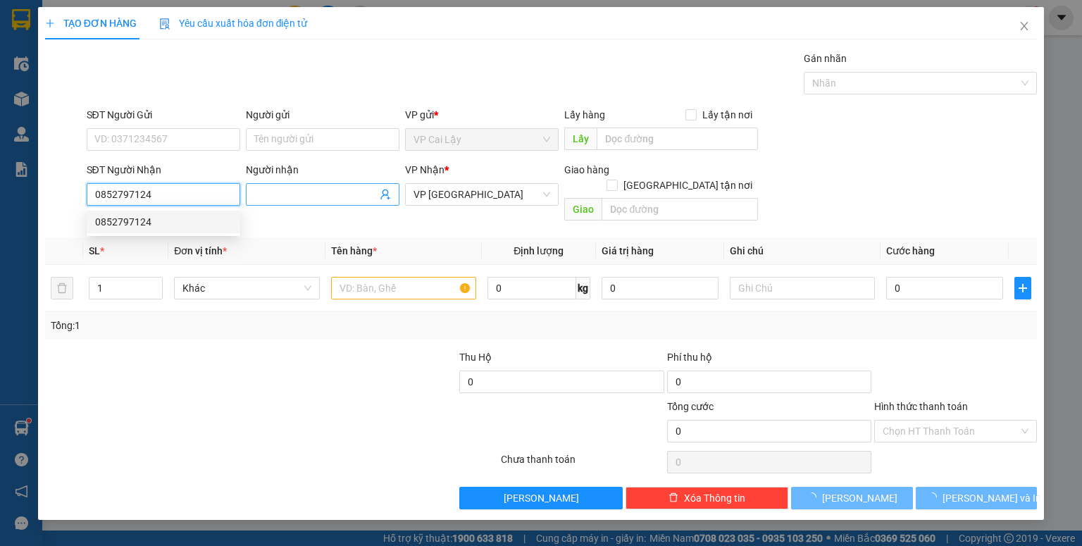
type input "60.000"
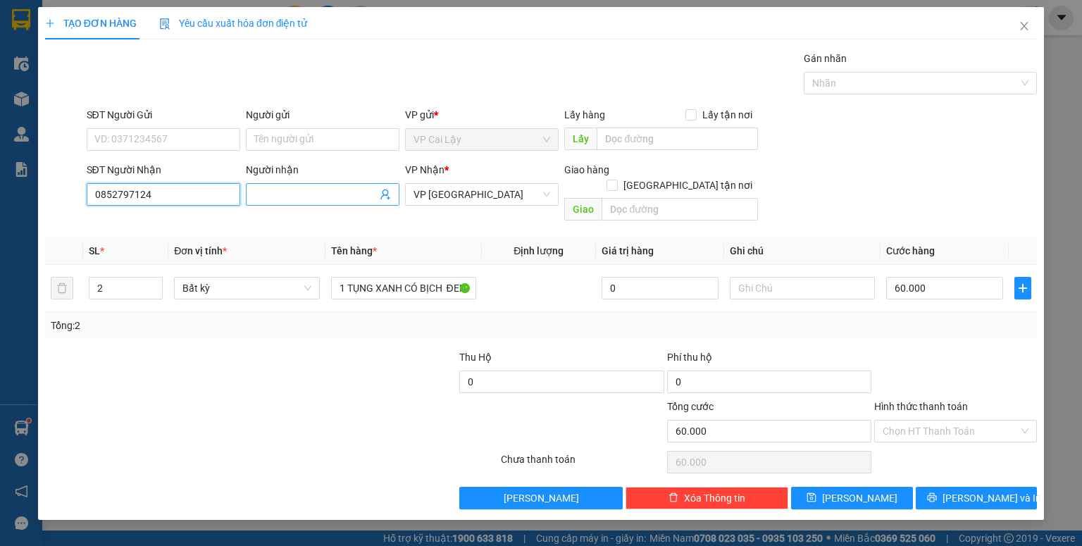
type input "0852797124"
click at [293, 191] on input "Người nhận" at bounding box center [315, 194] width 123 height 15
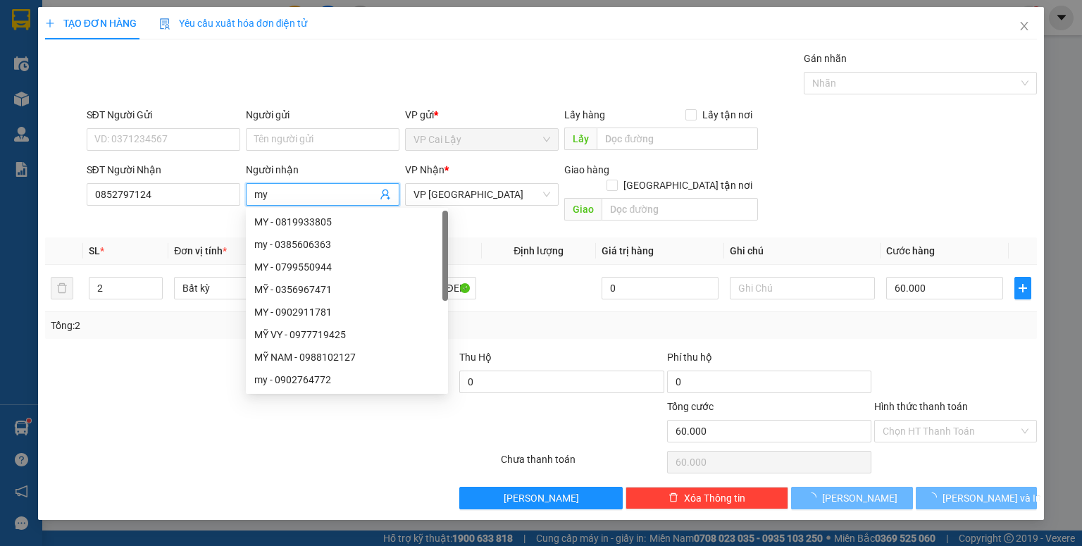
type input "m"
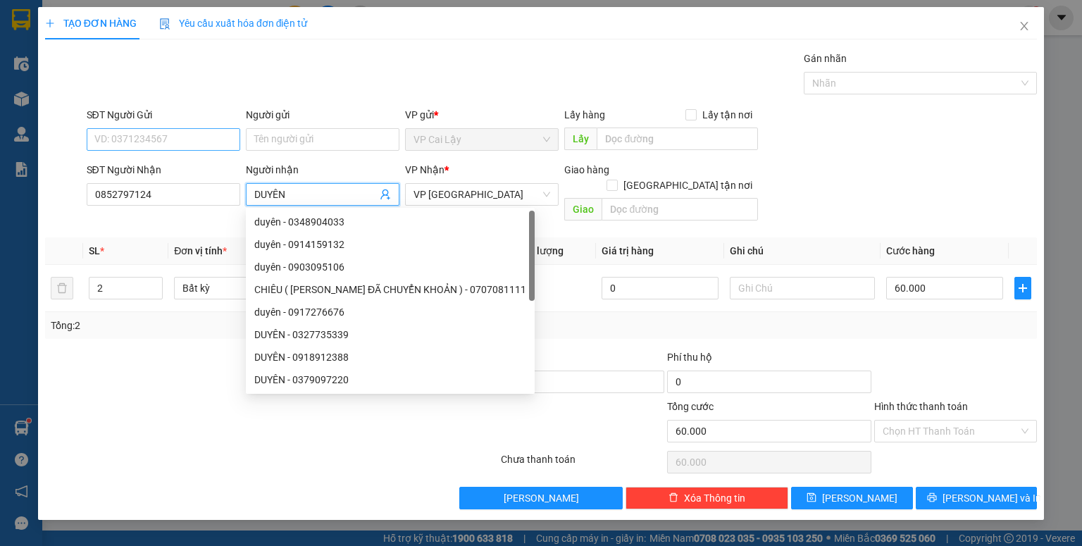
type input "DUYÊN"
click at [192, 141] on input "SĐT Người Gửi" at bounding box center [163, 139] width 153 height 23
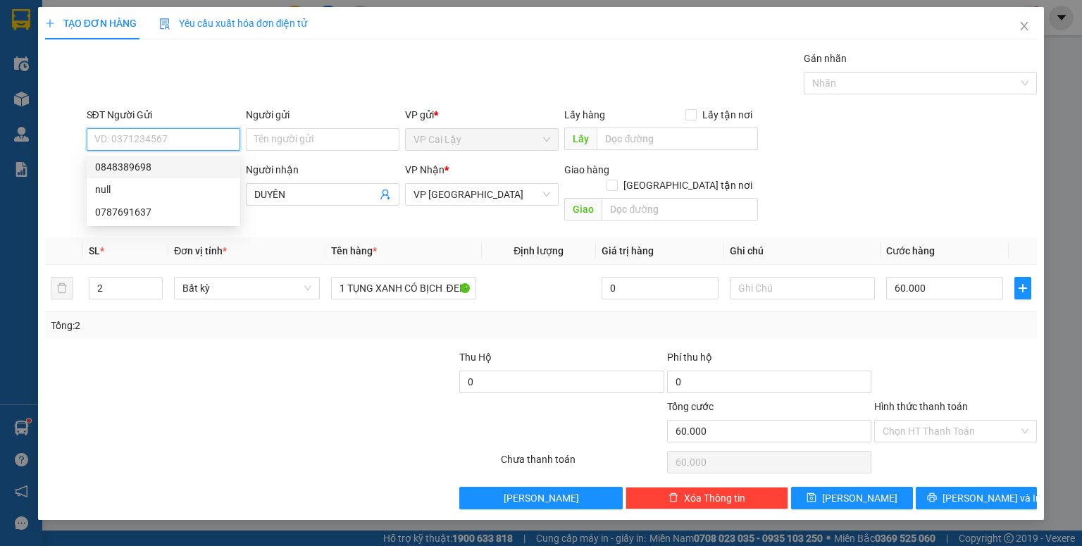
click at [175, 166] on div "0848389698" at bounding box center [163, 166] width 137 height 15
type input "0848389698"
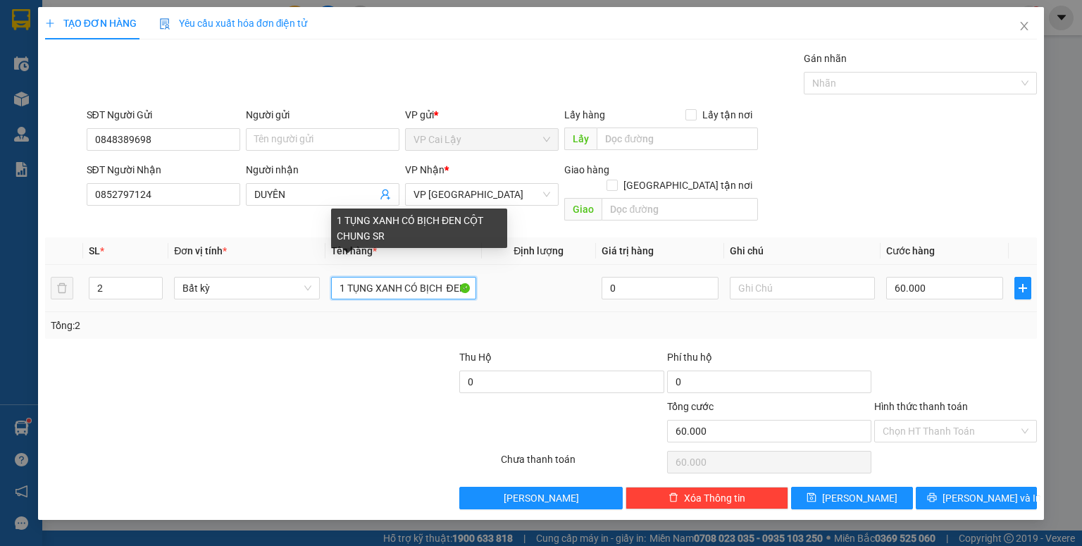
click at [442, 277] on input "1 TỤNG XANH CÓ BỊCH ĐEN CỘT CHUNG SR" at bounding box center [403, 288] width 145 height 23
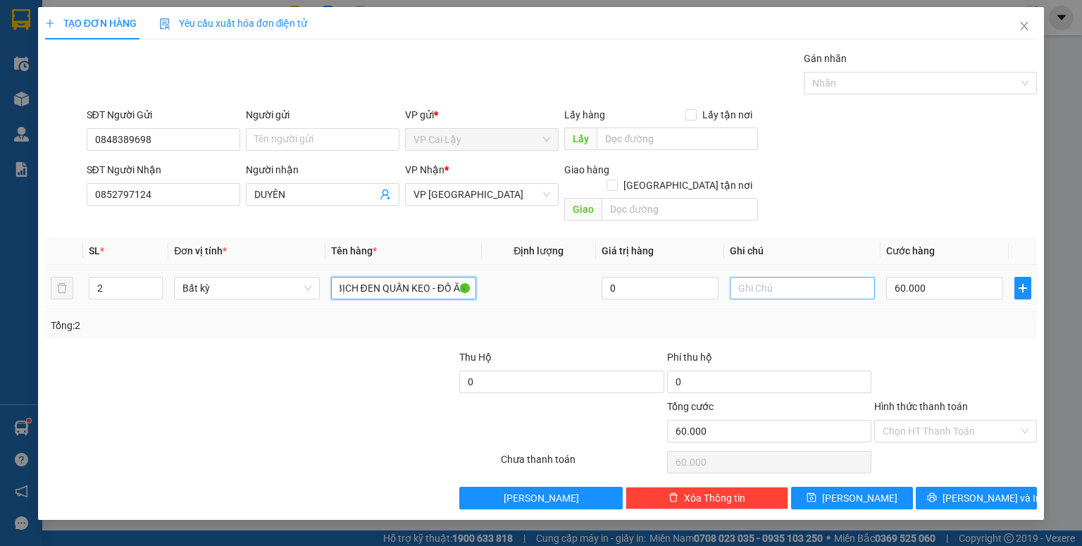
type input "1 BỊCH ĐEN QUẤN KEO - ĐỒ ĂN"
click at [770, 277] on input "text" at bounding box center [801, 288] width 145 height 23
type input "NHẸ TAY"
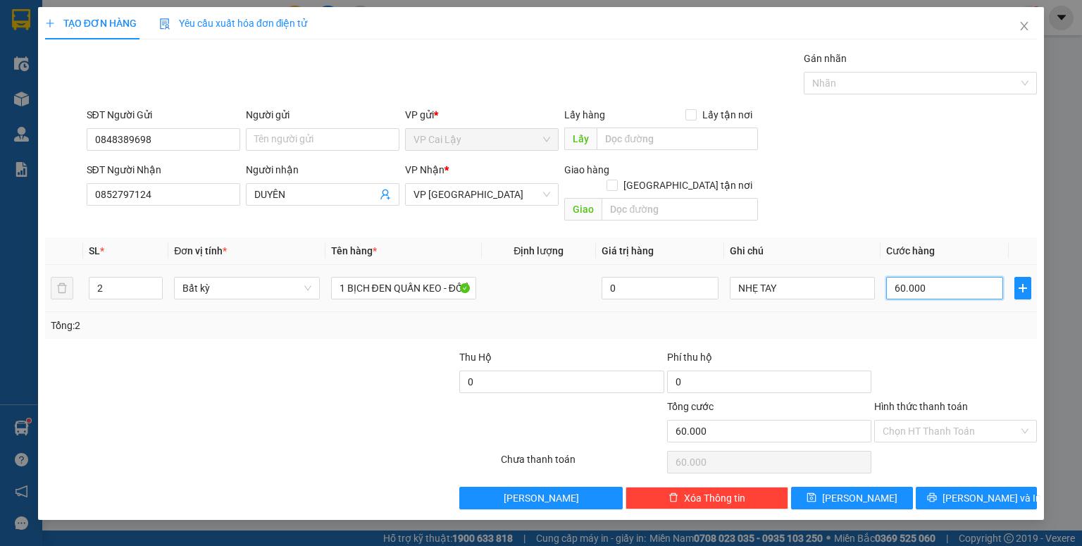
click at [952, 277] on input "60.000" at bounding box center [944, 288] width 117 height 23
type input "2"
type input "20"
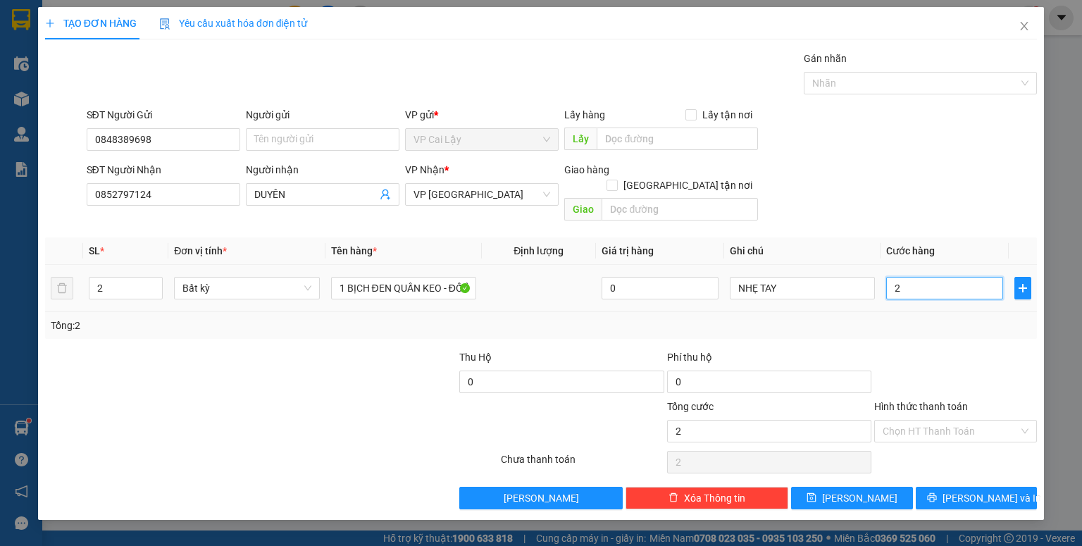
type input "20"
click at [927, 318] on div "Tổng: 2" at bounding box center [541, 325] width 980 height 15
type input "20.000"
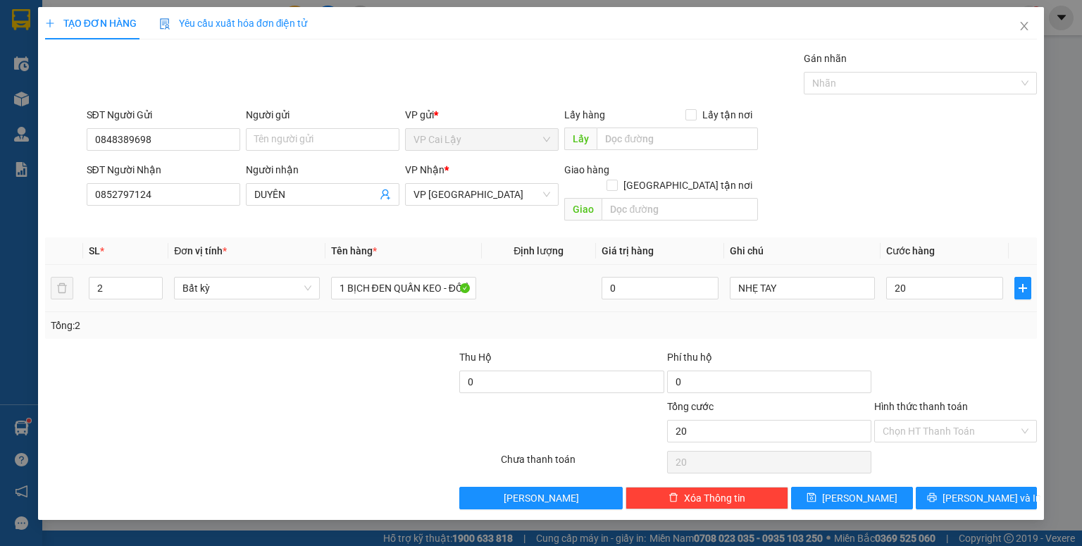
type input "20.000"
click at [929, 420] on input "Hình thức thanh toán" at bounding box center [950, 430] width 136 height 21
click at [935, 448] on div "Tại văn phòng" at bounding box center [955, 441] width 146 height 15
type input "0"
click at [960, 487] on button "Lưu và In" at bounding box center [976, 498] width 122 height 23
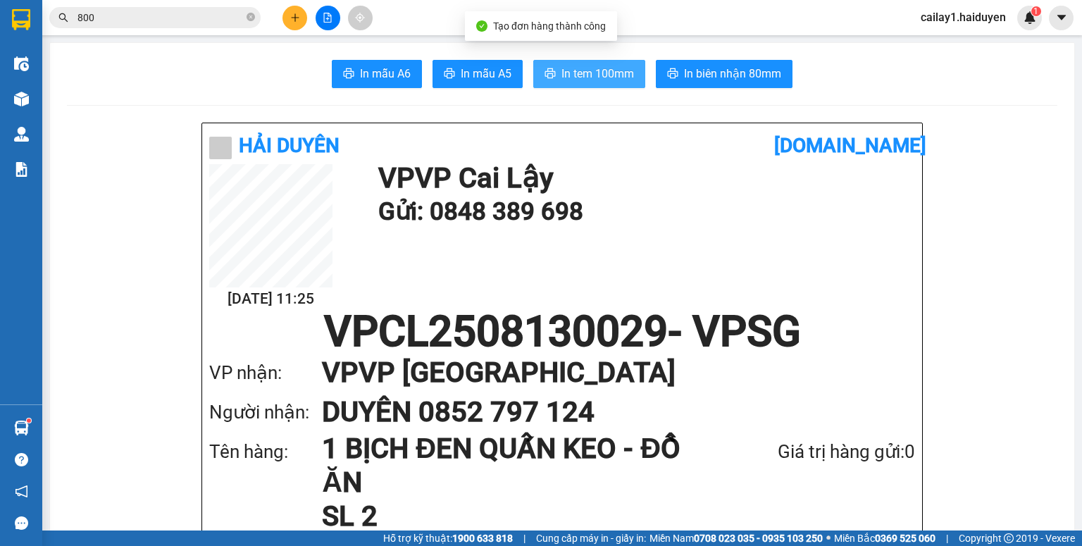
click at [580, 75] on span "In tem 100mm" at bounding box center [597, 74] width 73 height 18
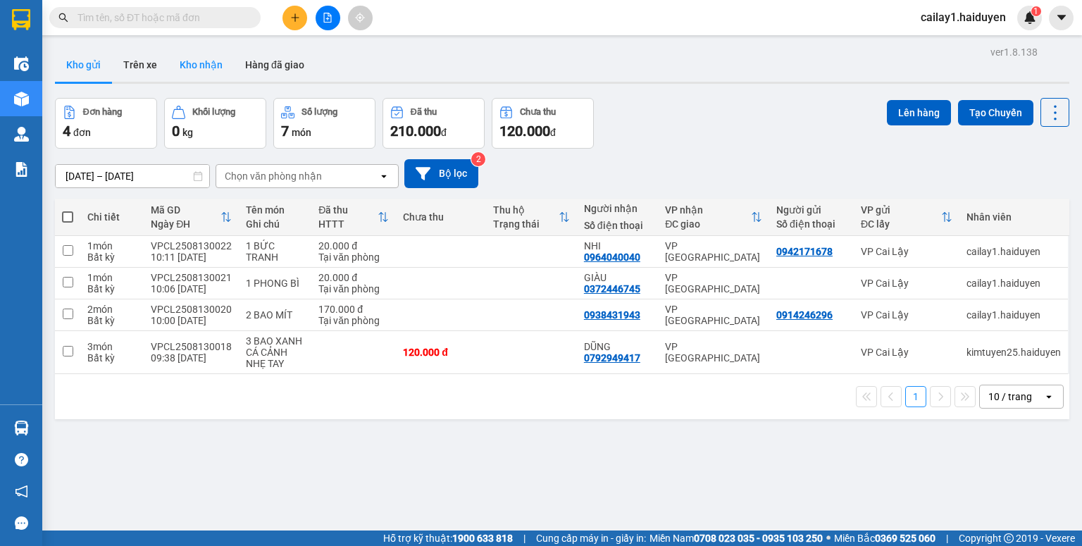
click at [212, 68] on button "Kho nhận" at bounding box center [200, 65] width 65 height 34
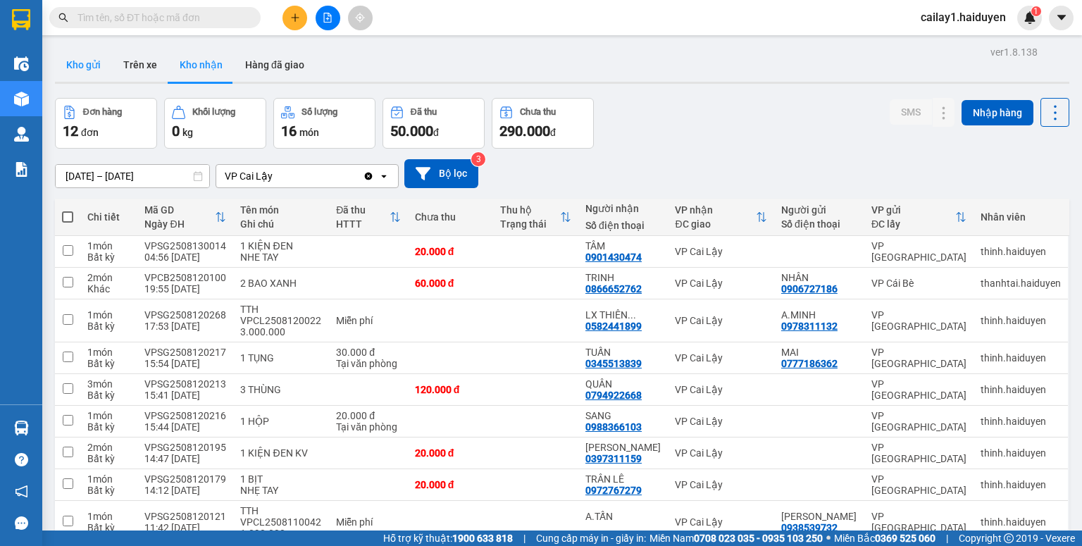
click at [91, 67] on button "Kho gửi" at bounding box center [83, 65] width 57 height 34
